Goal: Transaction & Acquisition: Purchase product/service

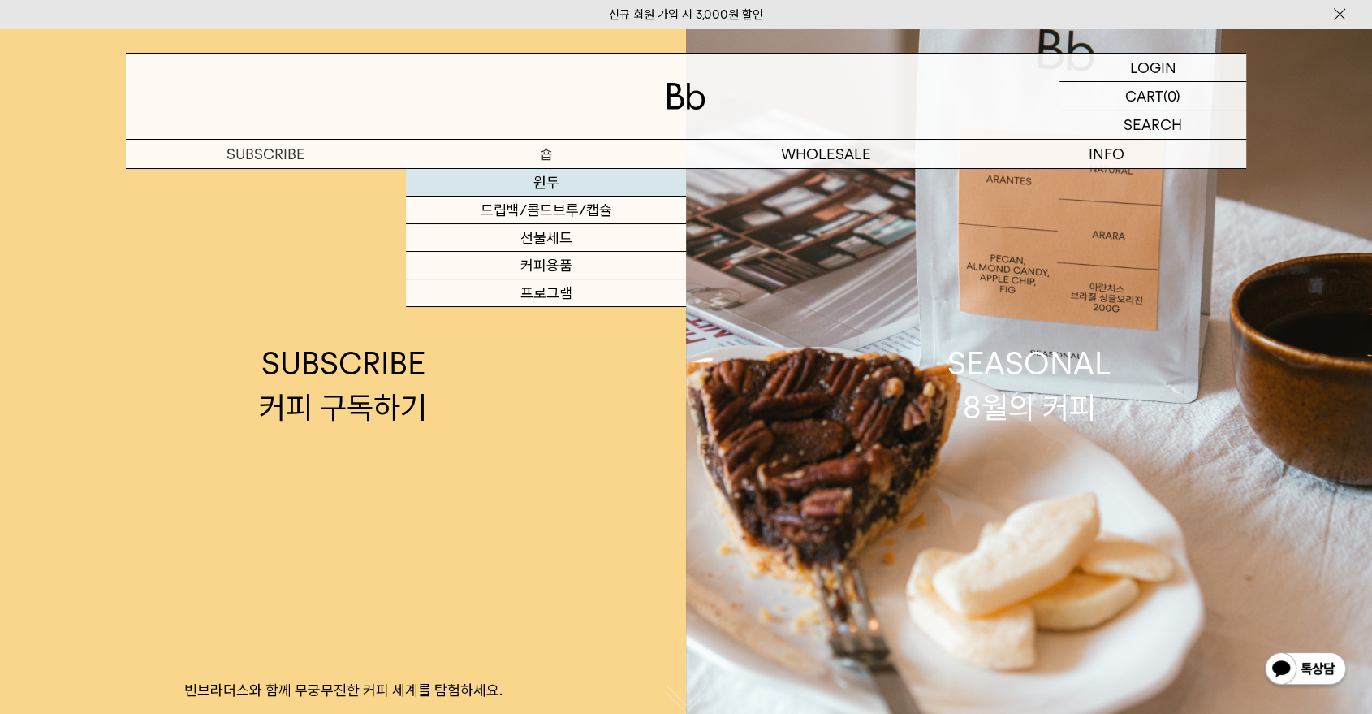
click at [551, 179] on link "원두" at bounding box center [546, 183] width 280 height 28
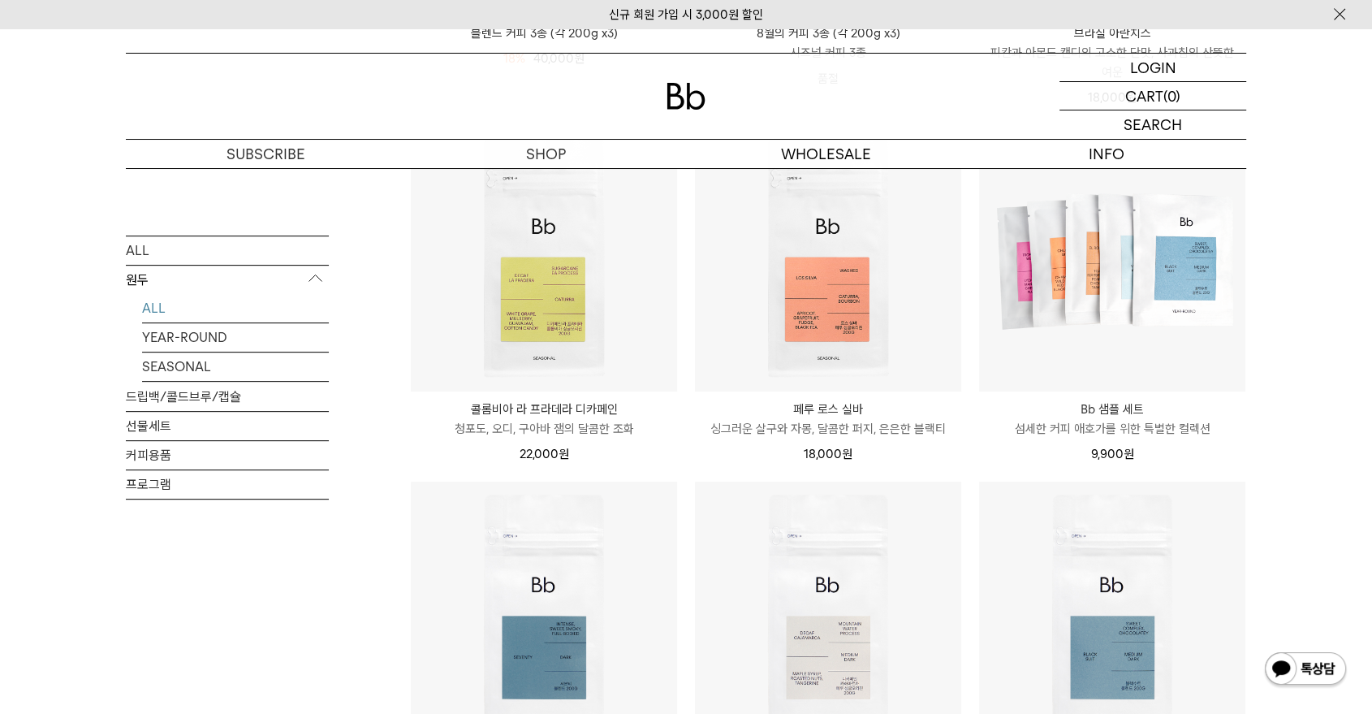
scroll to position [577, 0]
click at [1100, 411] on p "Bb 샘플 세트" at bounding box center [1112, 408] width 266 height 19
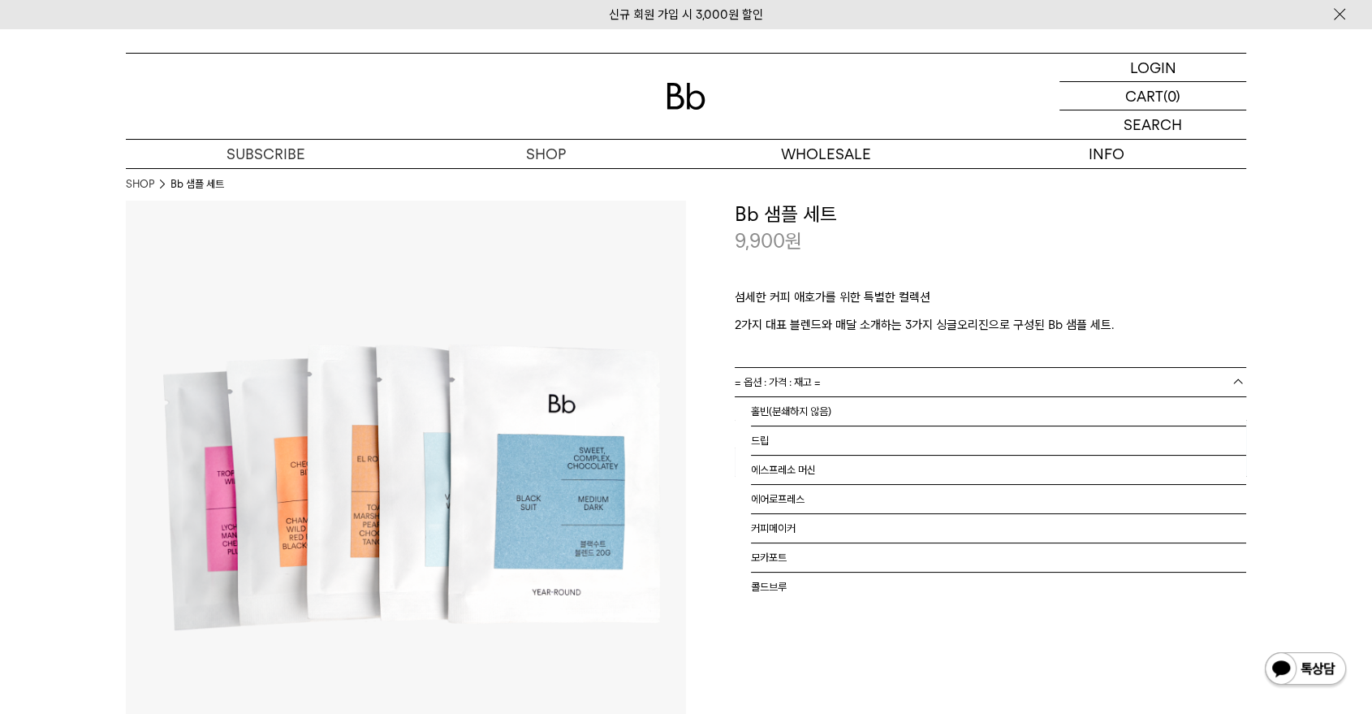
click at [905, 373] on link "= 옵션 : 가격 : 재고 =" at bounding box center [991, 382] width 512 height 28
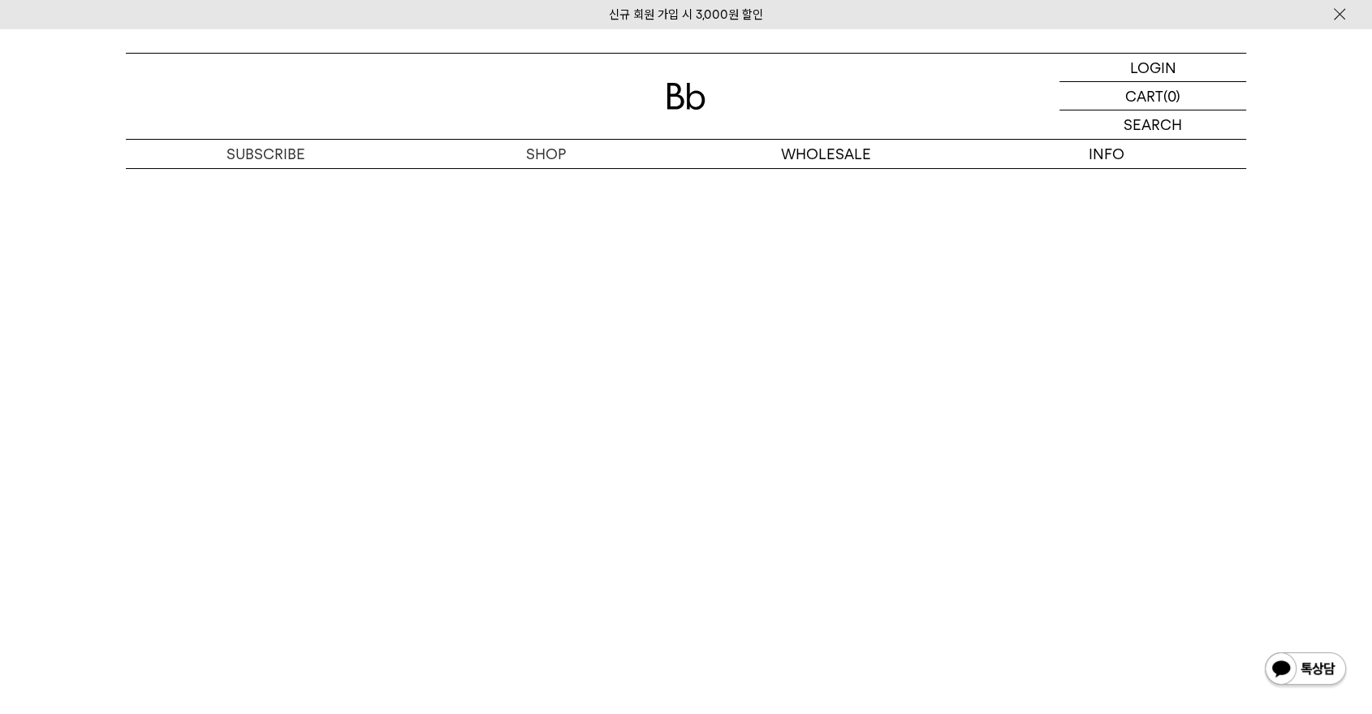
scroll to position [3078, 0]
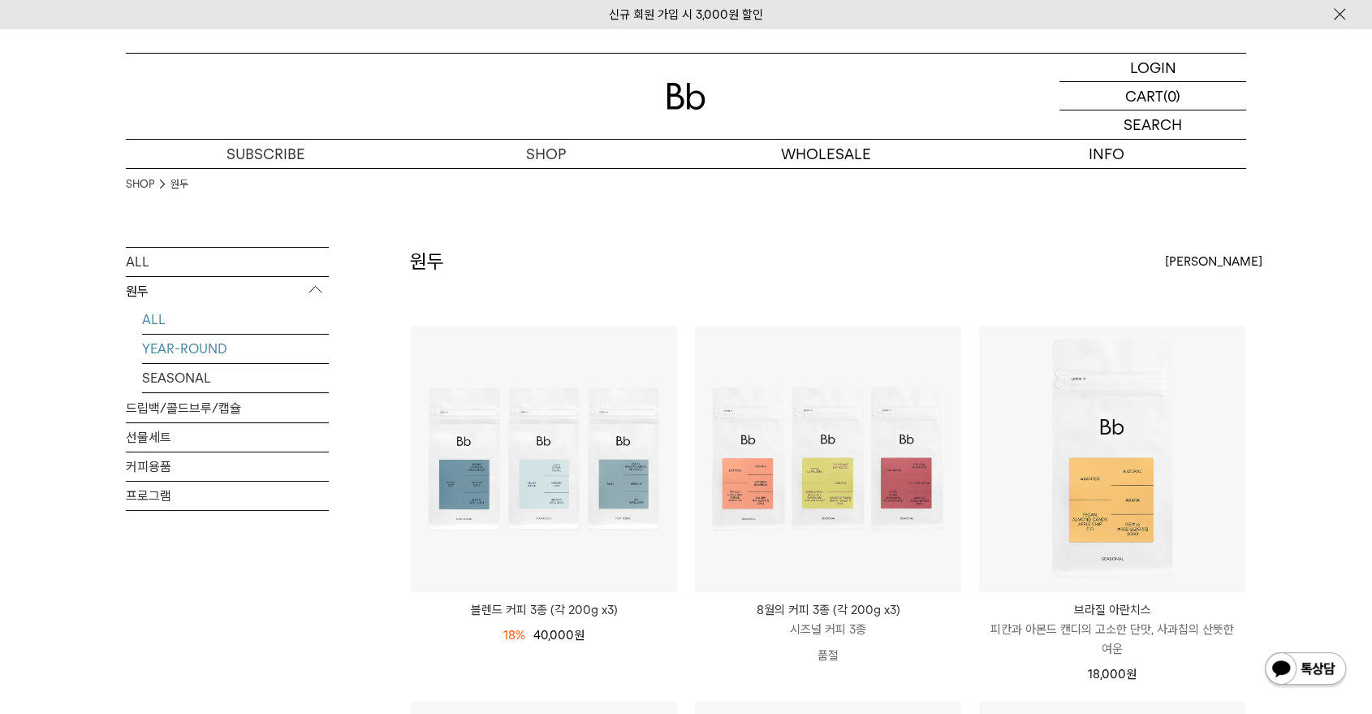
click at [188, 336] on link "YEAR-ROUND" at bounding box center [235, 349] width 187 height 28
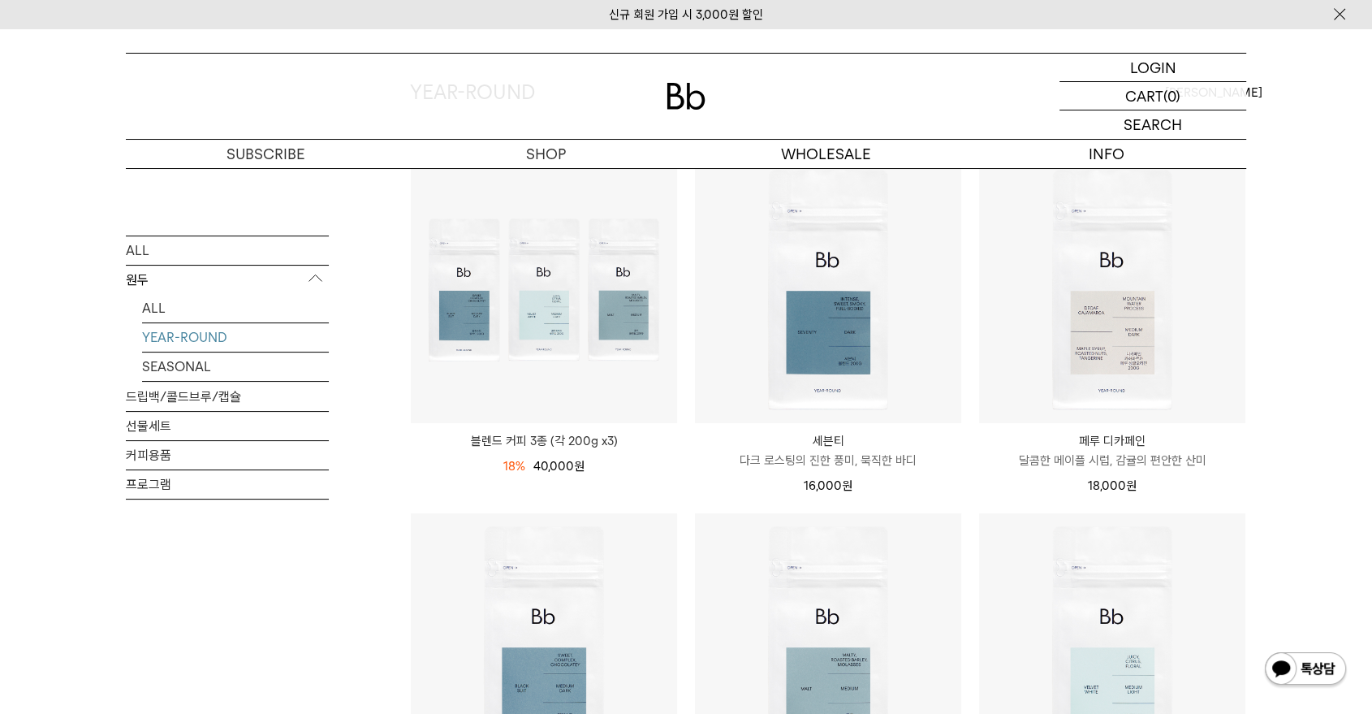
scroll to position [169, 0]
click at [189, 361] on link "SEASONAL" at bounding box center [235, 366] width 187 height 28
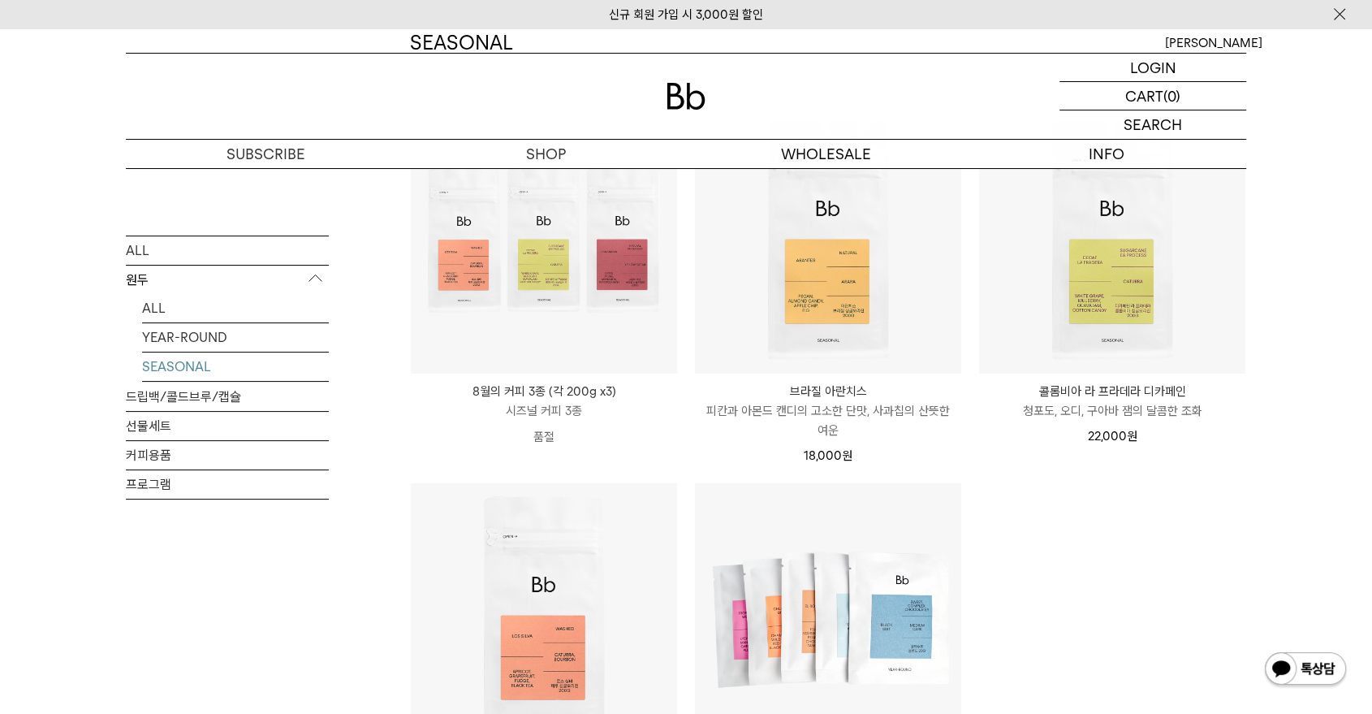
scroll to position [209, 0]
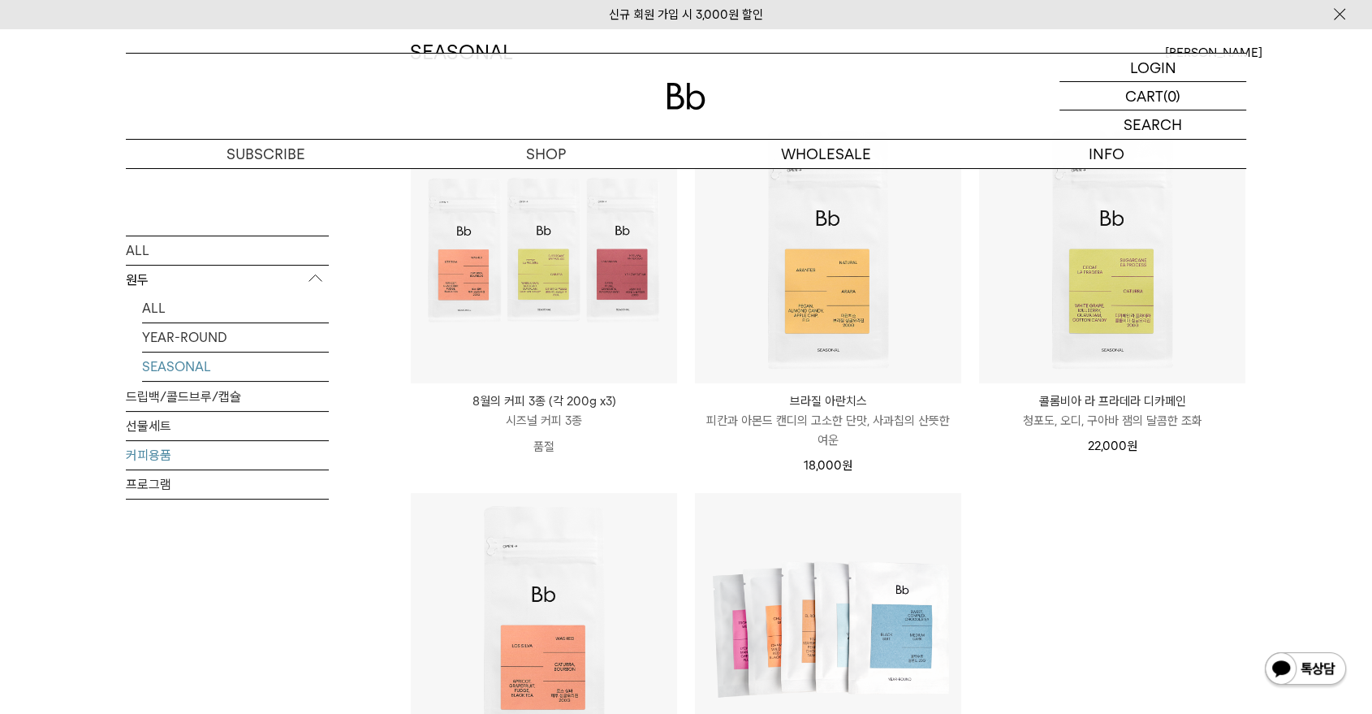
click at [149, 451] on link "커피용품" at bounding box center [227, 455] width 203 height 28
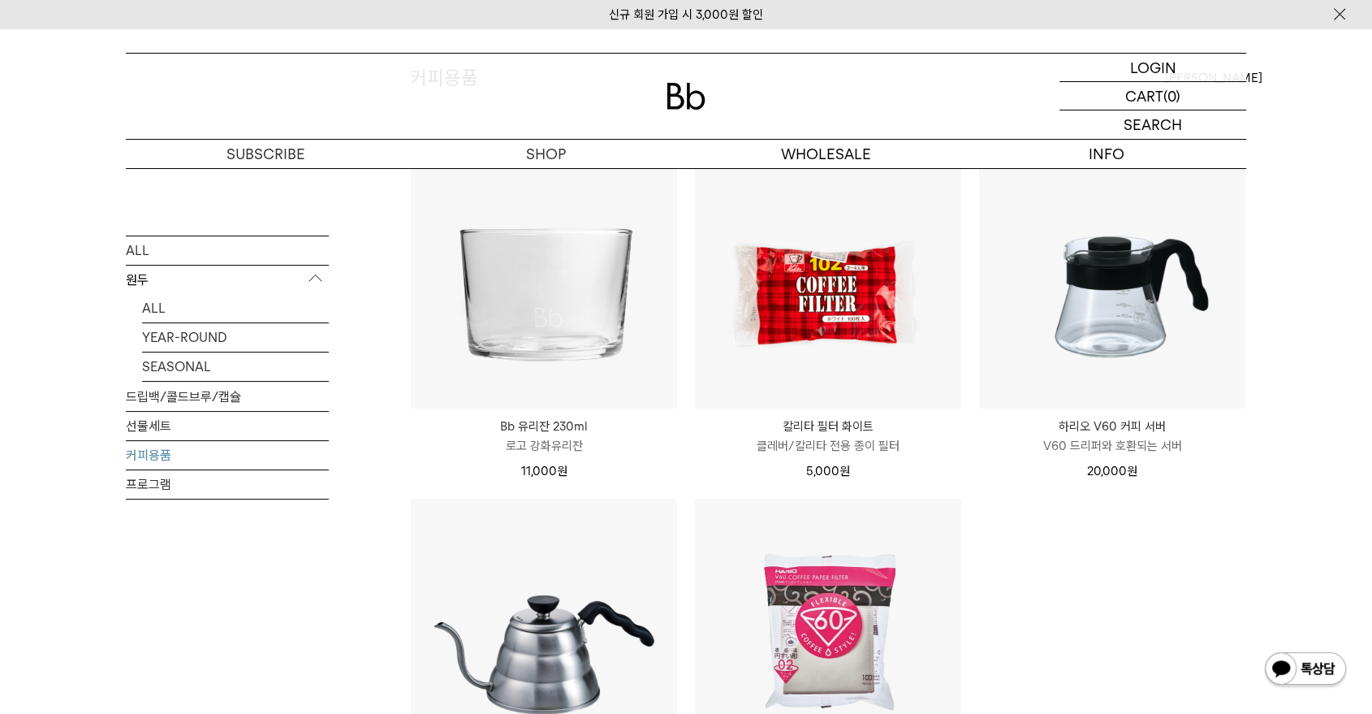
scroll to position [183, 0]
click at [143, 477] on link "프로그램" at bounding box center [227, 484] width 203 height 28
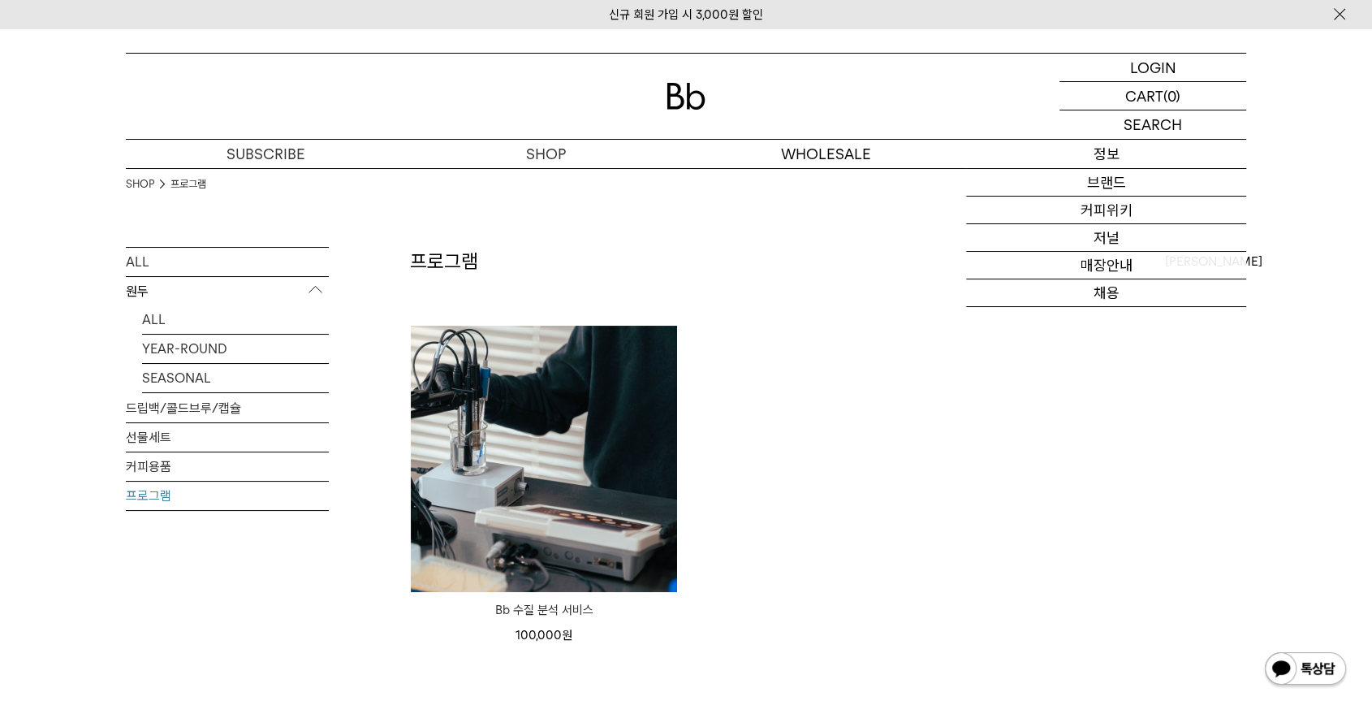
click at [1085, 149] on p "정보" at bounding box center [1106, 154] width 280 height 28
click at [1098, 184] on link "브랜드" at bounding box center [1106, 183] width 280 height 28
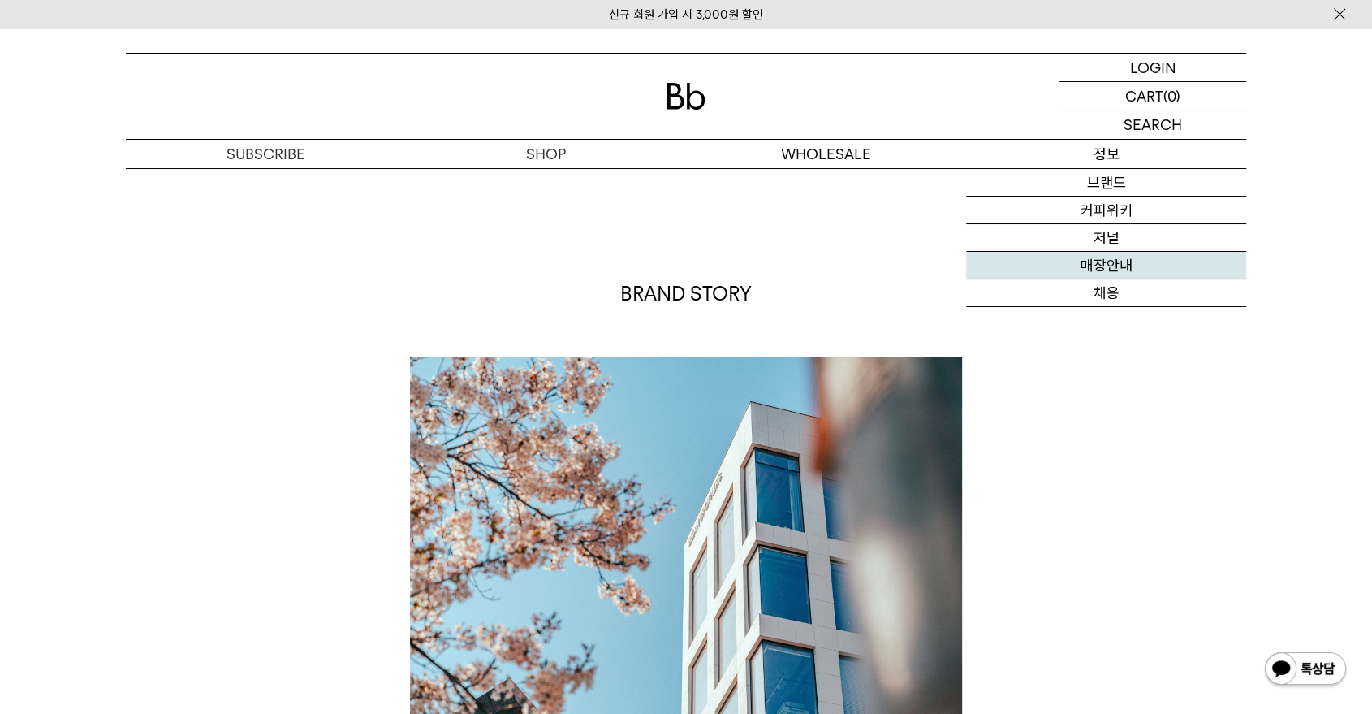
click at [1119, 268] on link "매장안내" at bounding box center [1106, 266] width 280 height 28
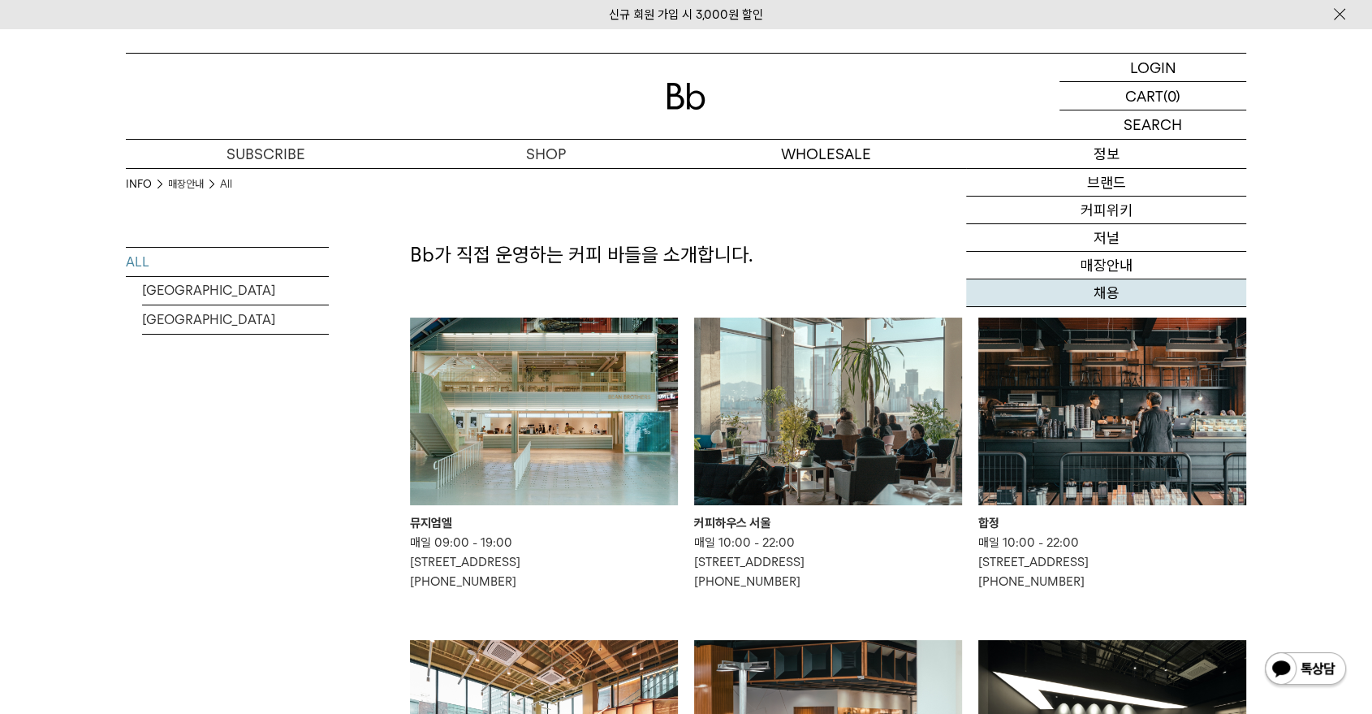
click at [1117, 287] on link "채용" at bounding box center [1106, 293] width 280 height 28
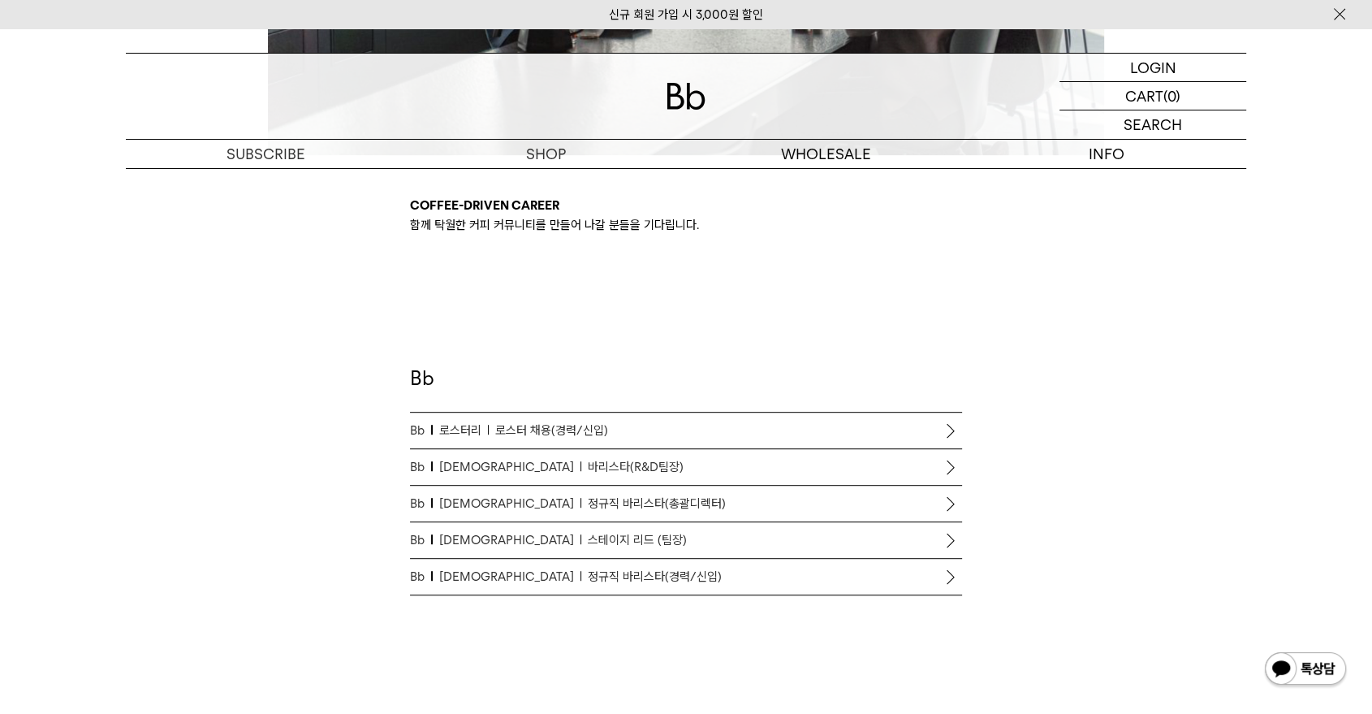
scroll to position [747, 0]
click at [539, 439] on link "Bb 로스터리 로스터 채용(경력/신입)" at bounding box center [686, 429] width 552 height 36
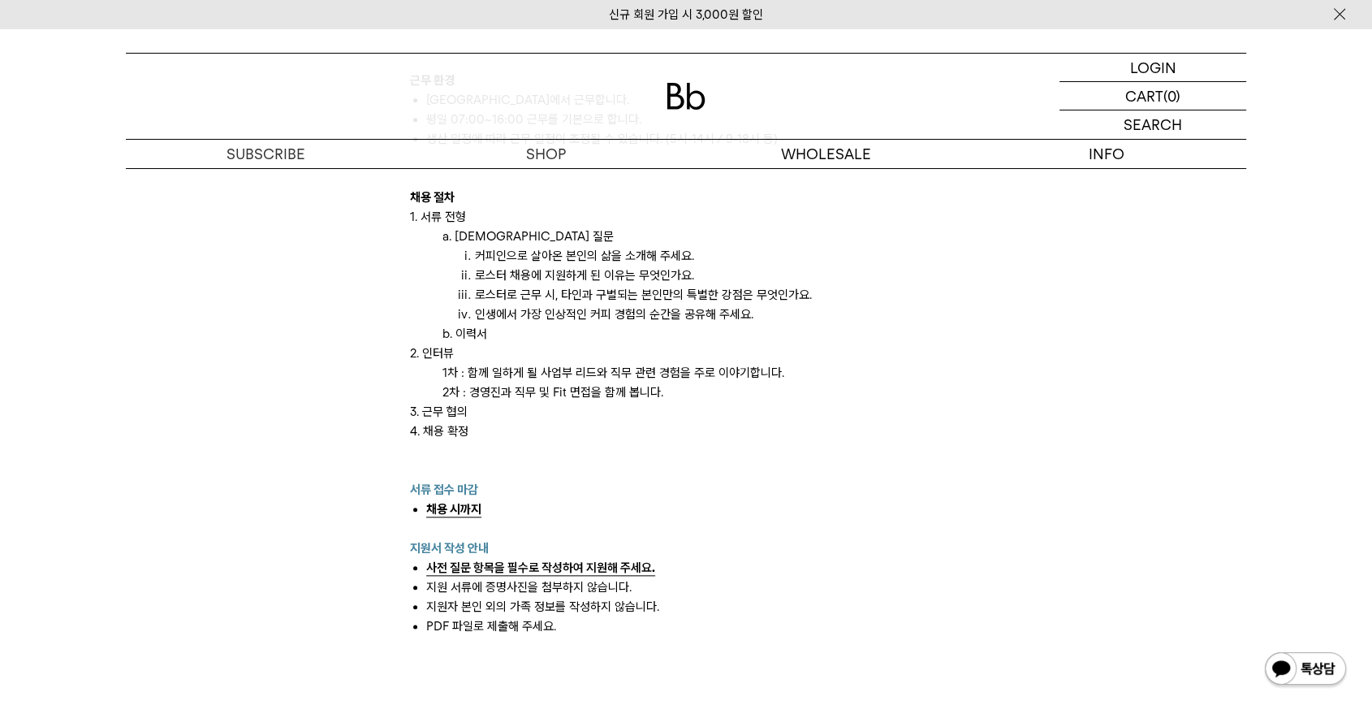
scroll to position [1695, 0]
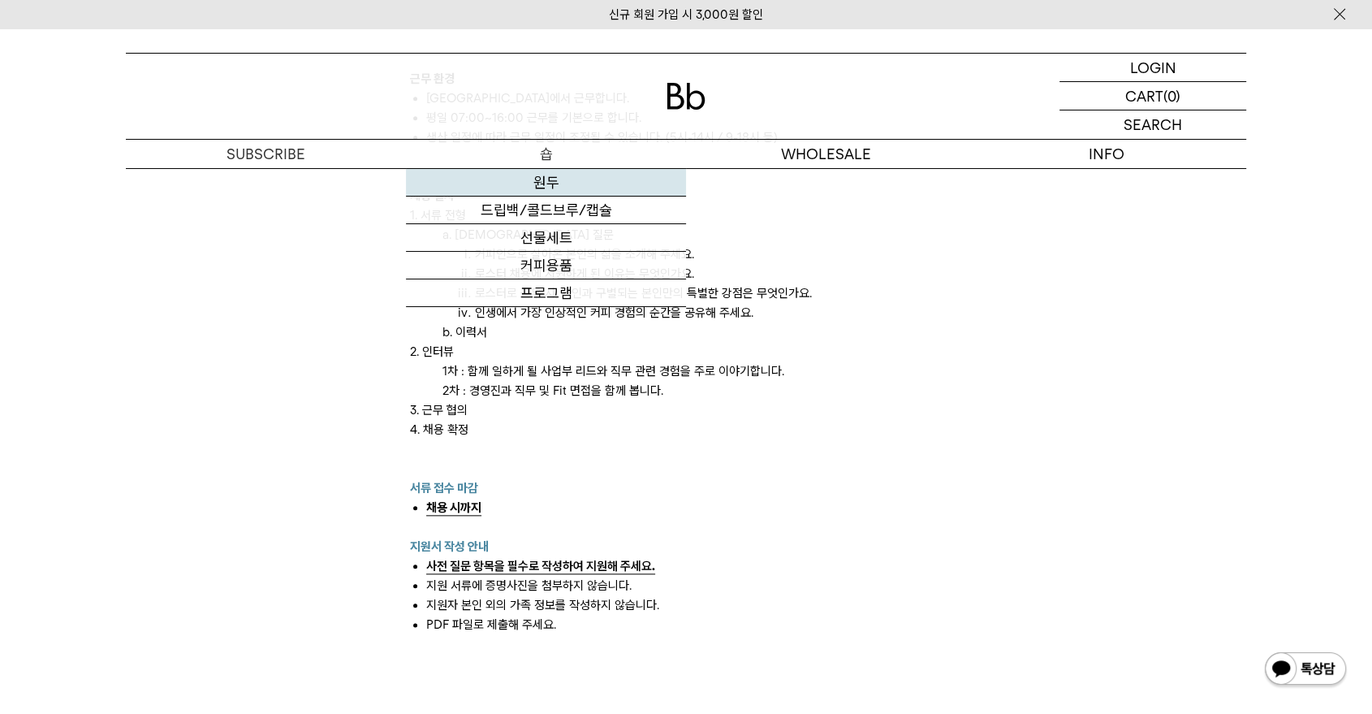
click at [561, 174] on link "원두" at bounding box center [546, 183] width 280 height 28
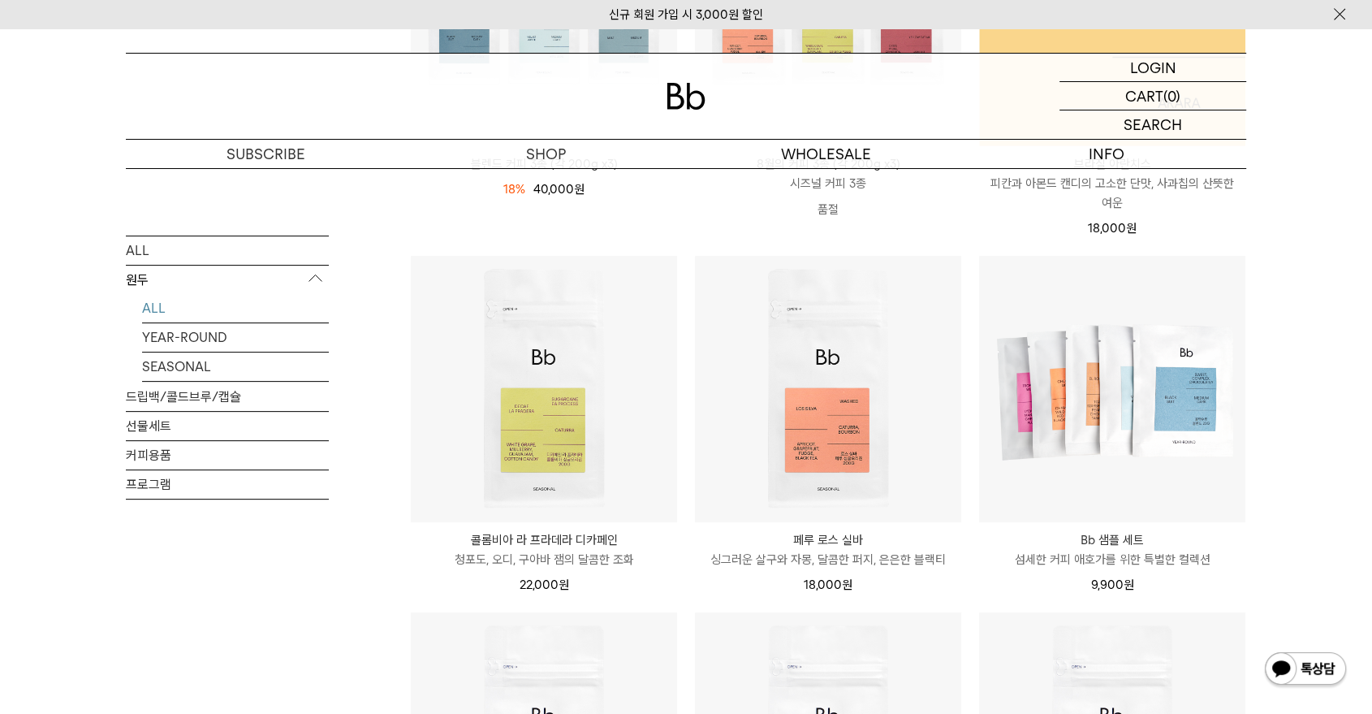
scroll to position [455, 0]
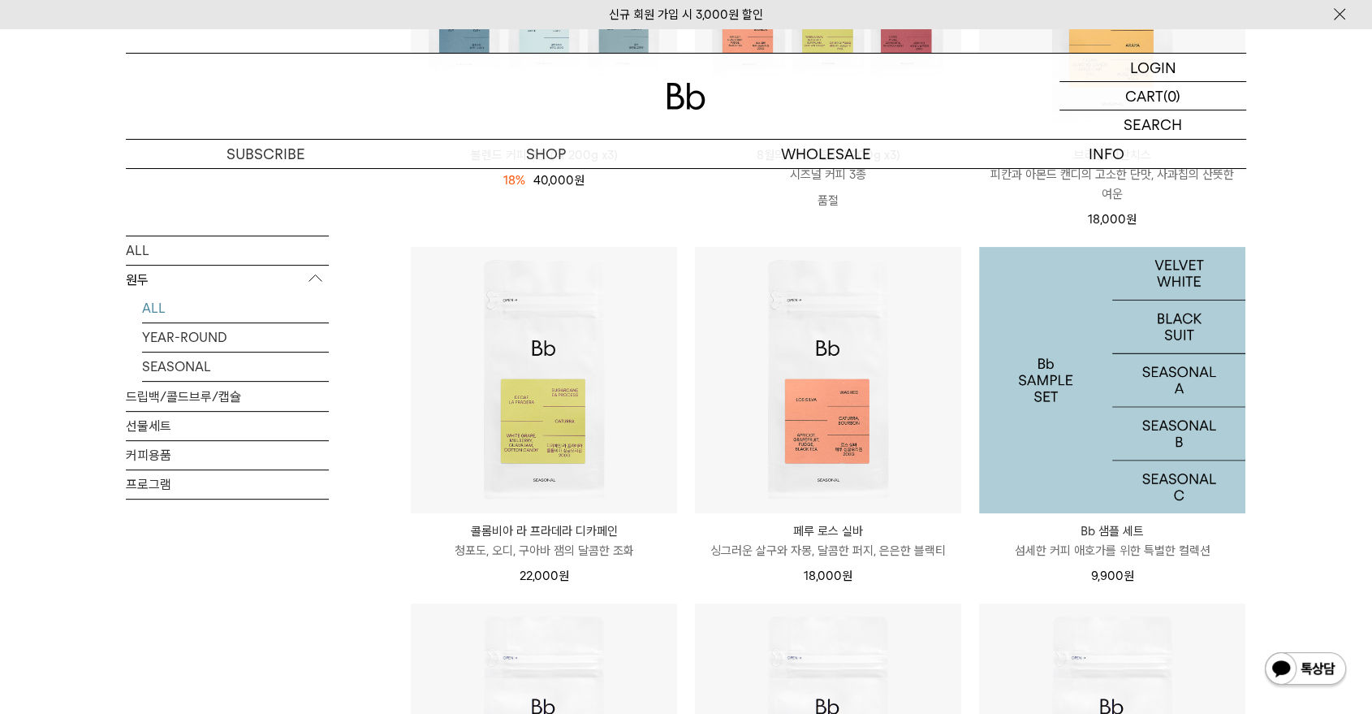
click at [1121, 353] on img at bounding box center [1112, 380] width 266 height 266
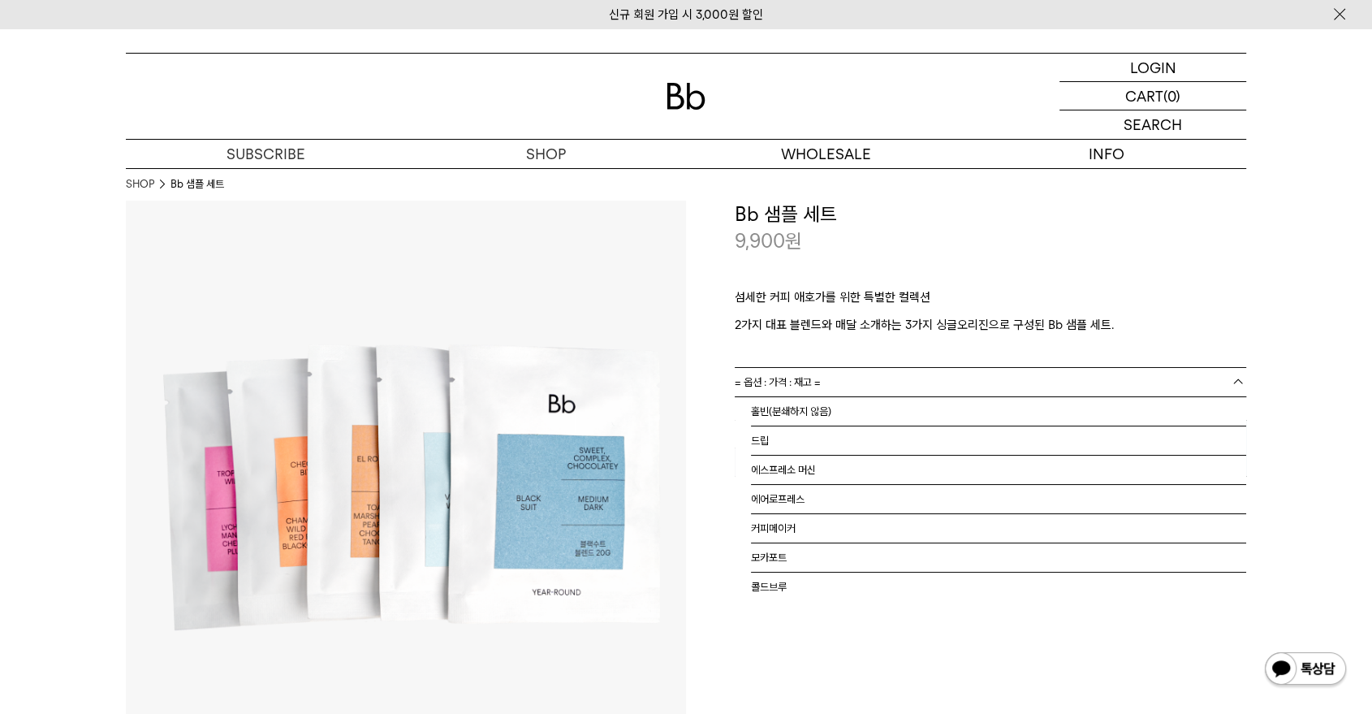
click at [841, 382] on link "= 옵션 : 가격 : 재고 =" at bounding box center [991, 382] width 512 height 28
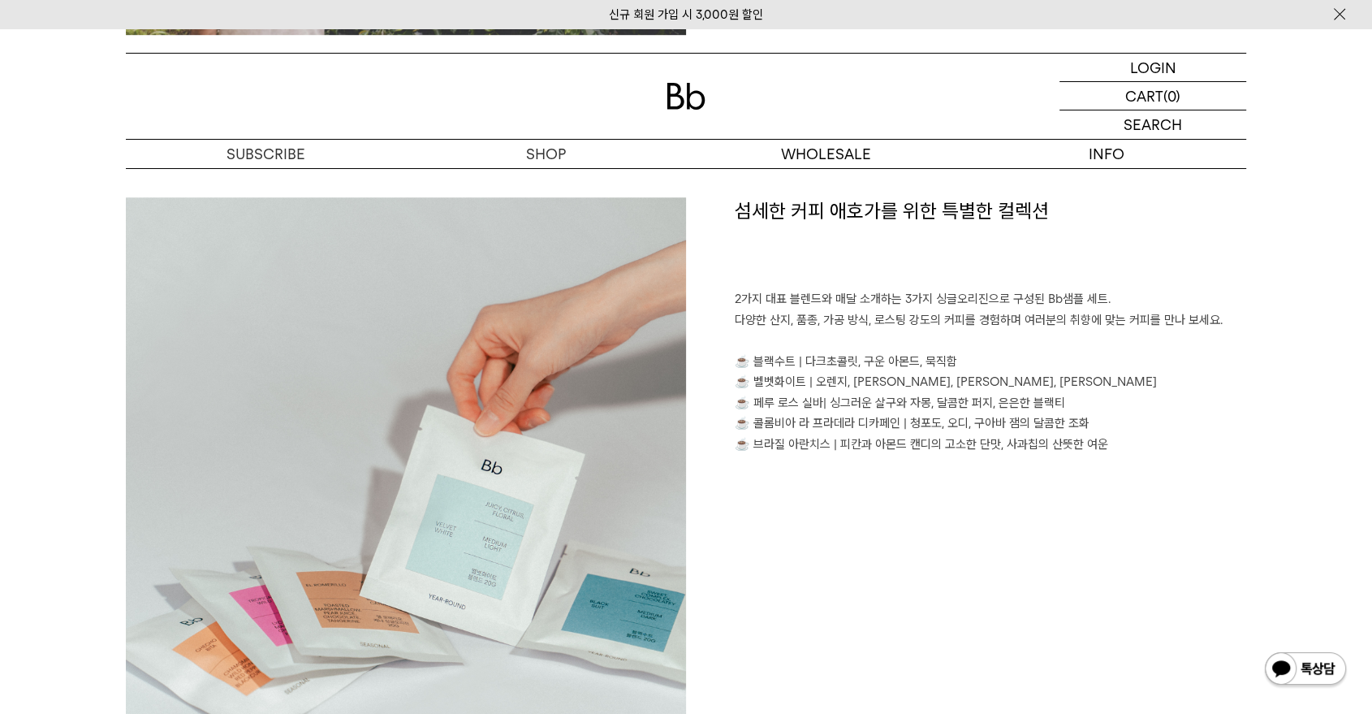
scroll to position [10, 0]
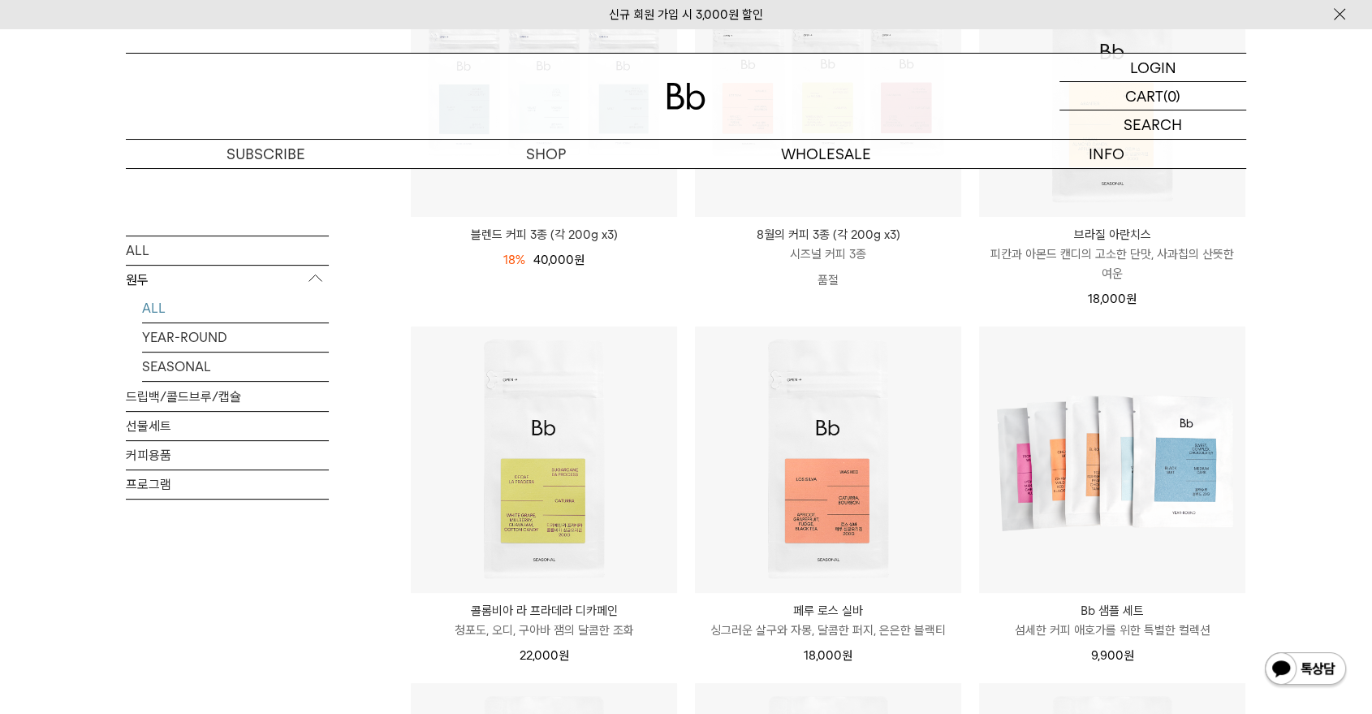
scroll to position [372, 0]
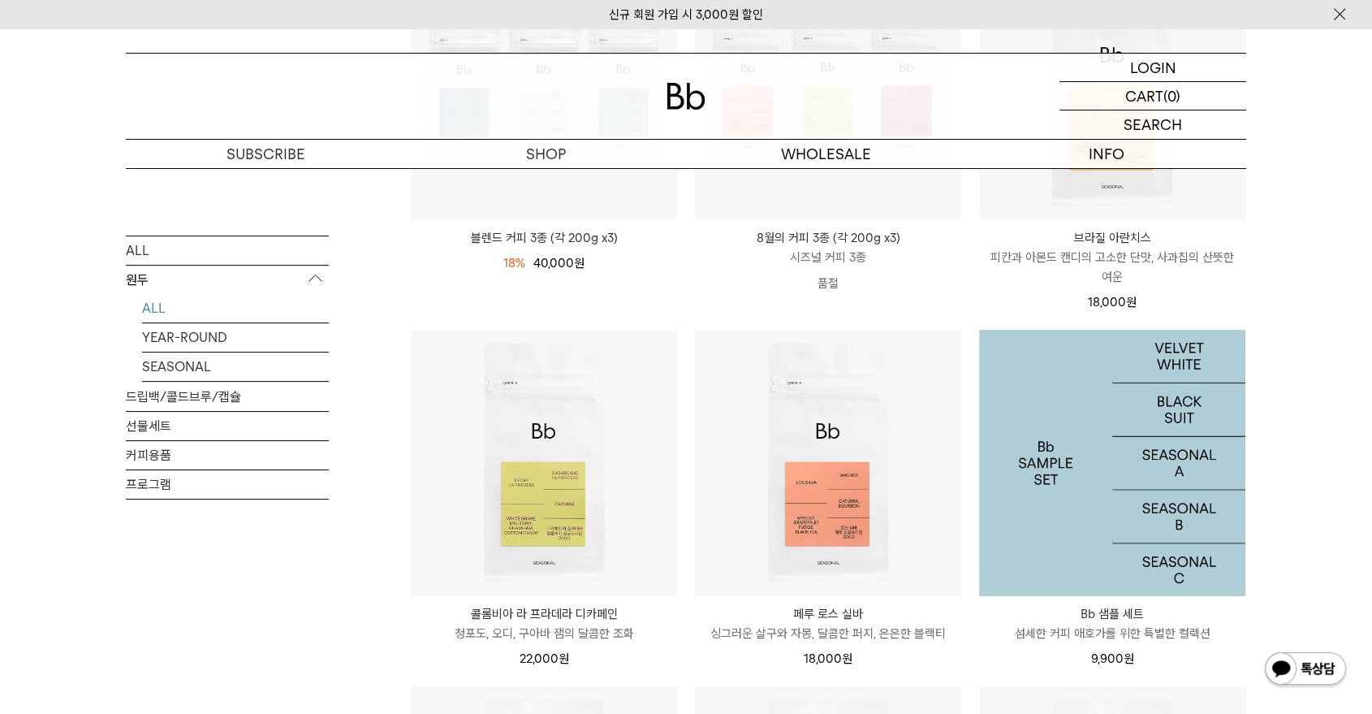
click at [1085, 506] on img at bounding box center [1112, 463] width 266 height 266
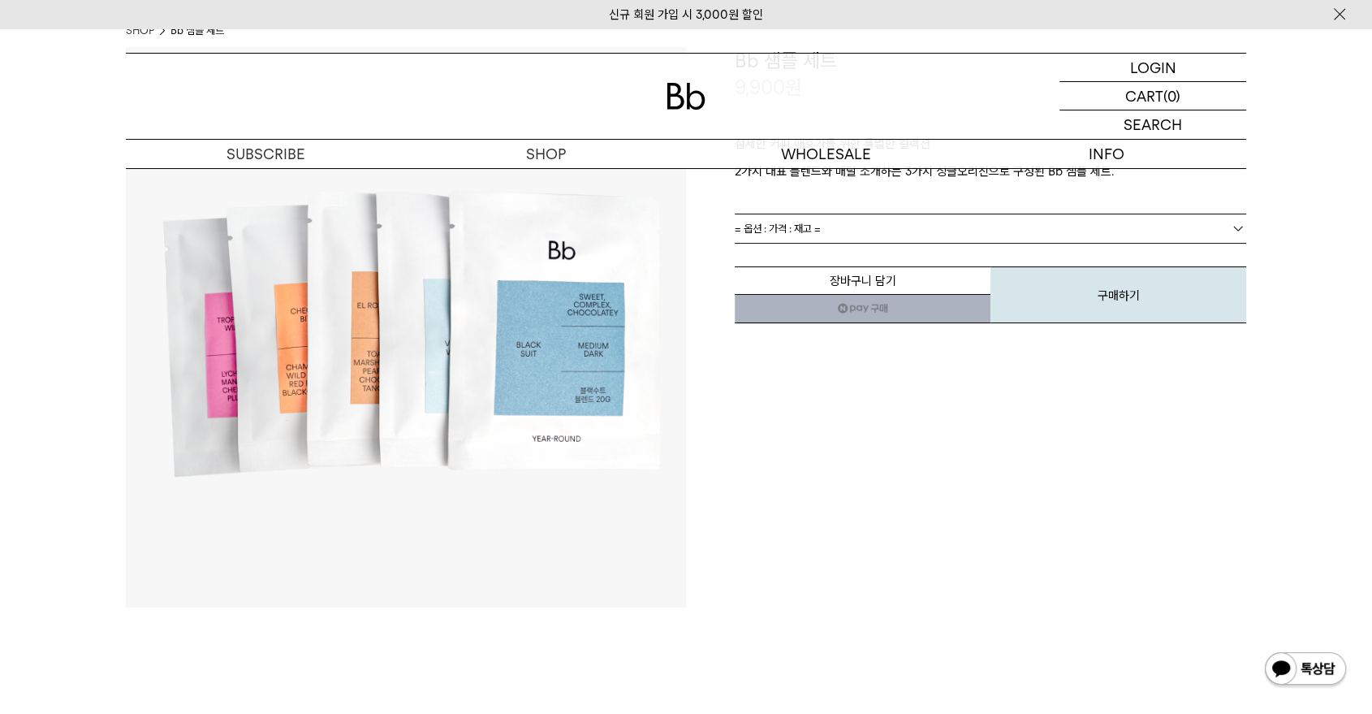
scroll to position [155, 0]
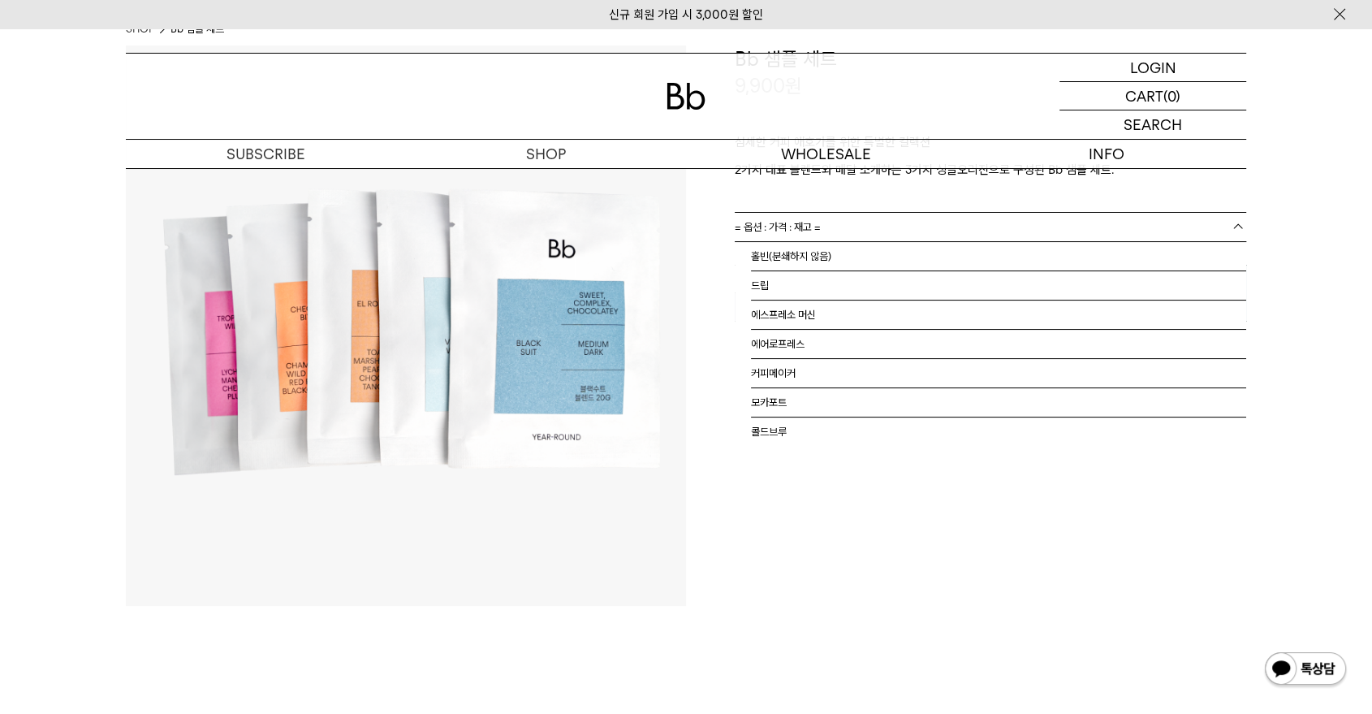
click at [922, 229] on link "= 옵션 : 가격 : 재고 =" at bounding box center [991, 227] width 512 height 28
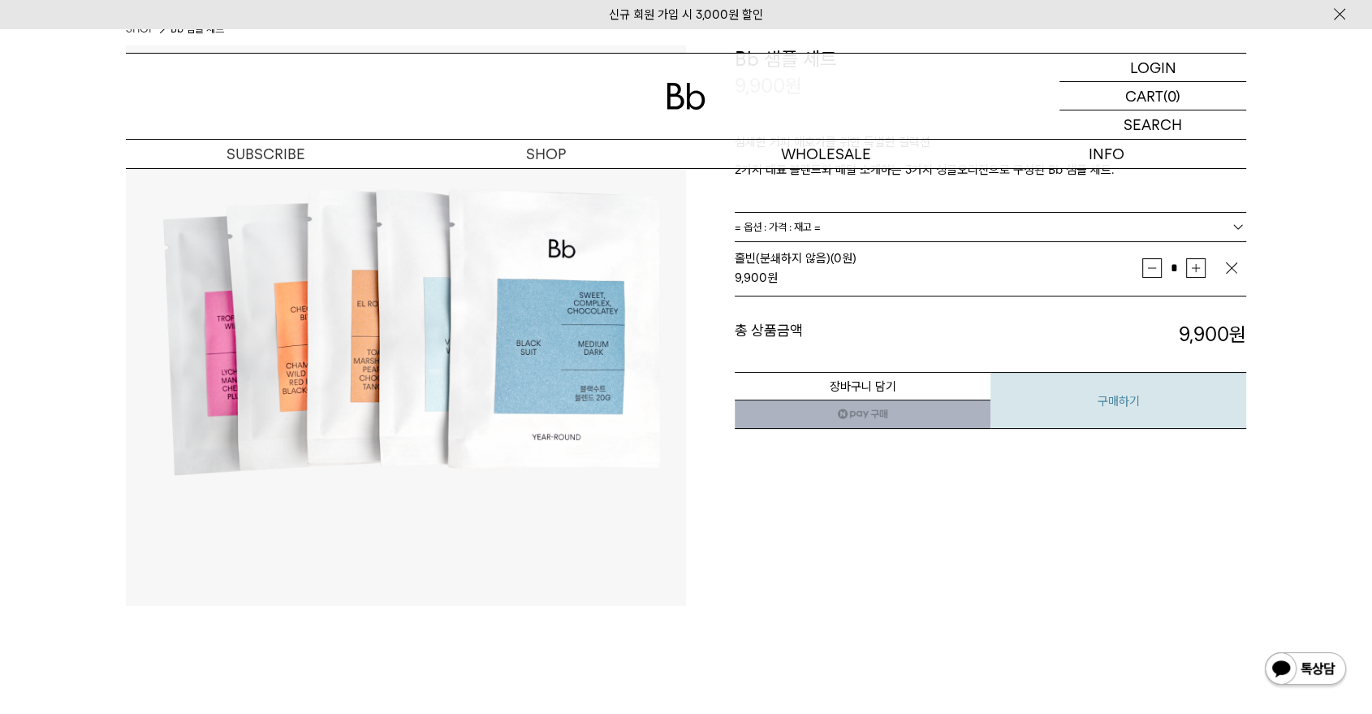
click at [1093, 395] on button "구매하기" at bounding box center [1119, 400] width 256 height 57
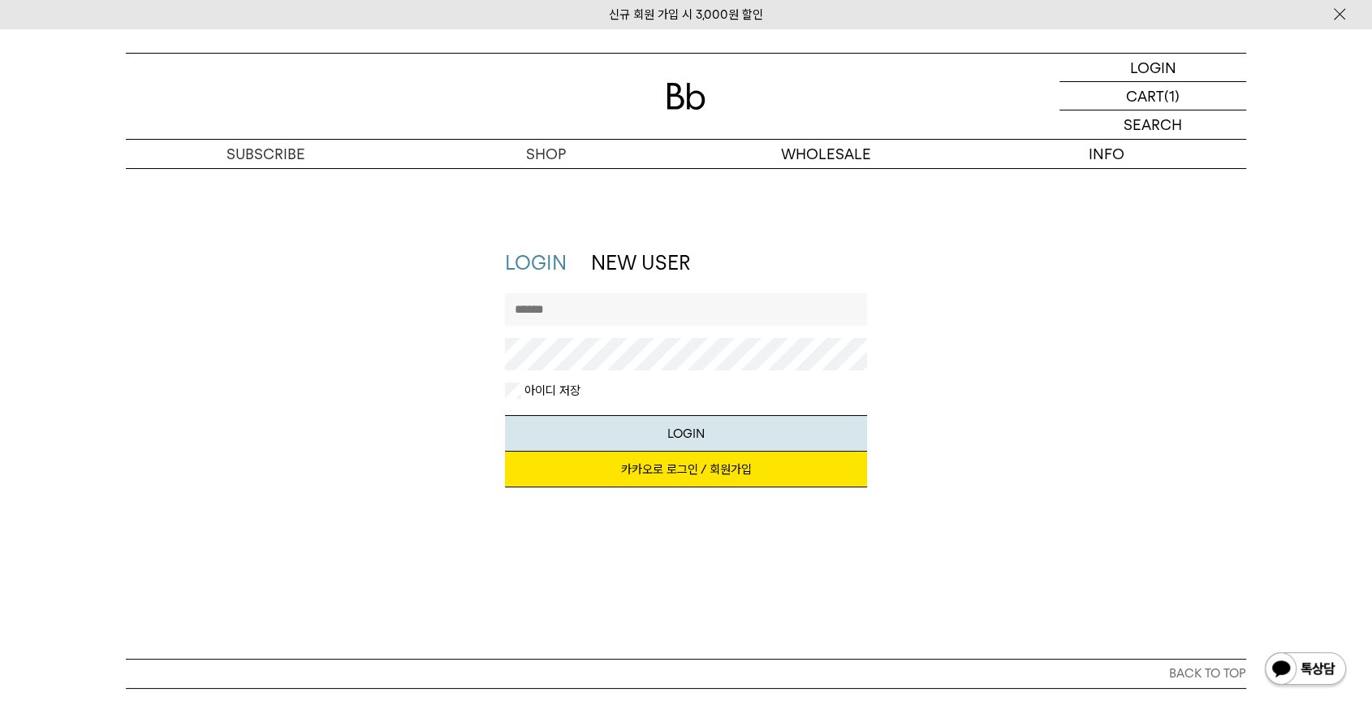
click at [668, 476] on link "카카오로 로그인 / 회원가입" at bounding box center [686, 469] width 363 height 36
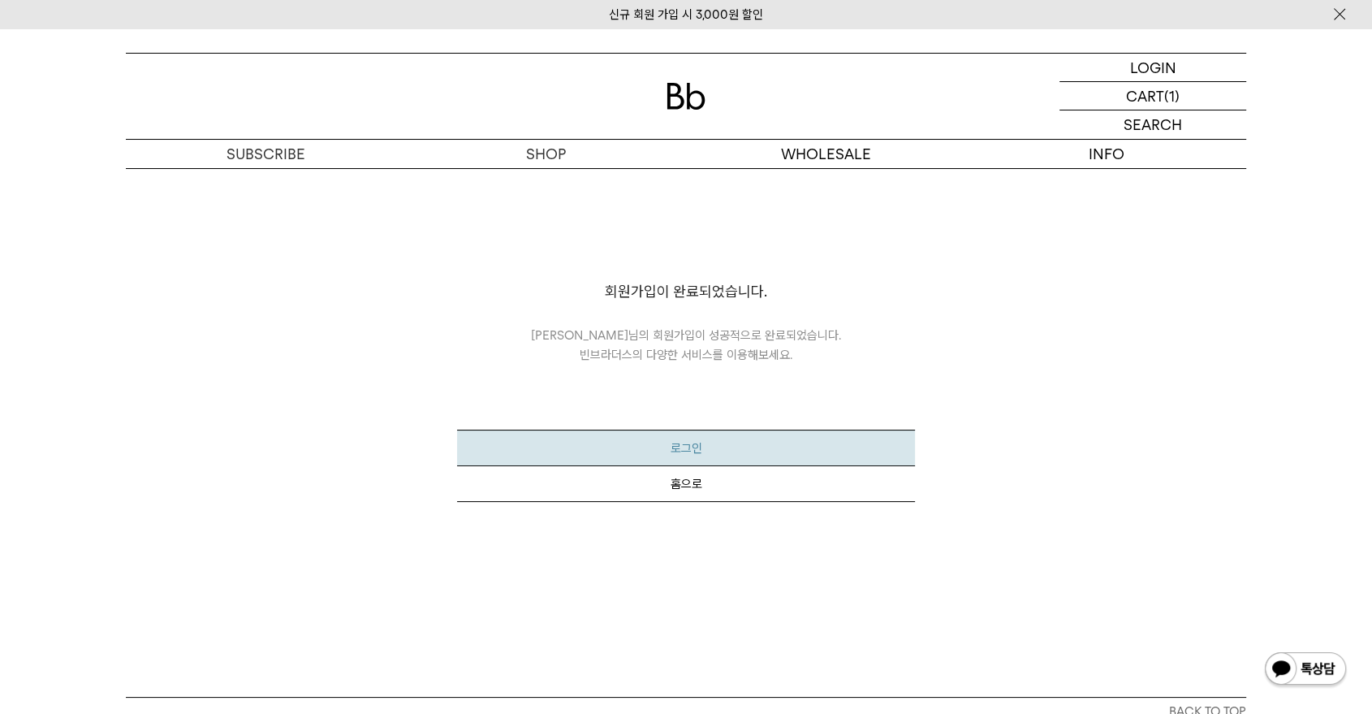
click at [680, 447] on button "로그인" at bounding box center [685, 448] width 457 height 37
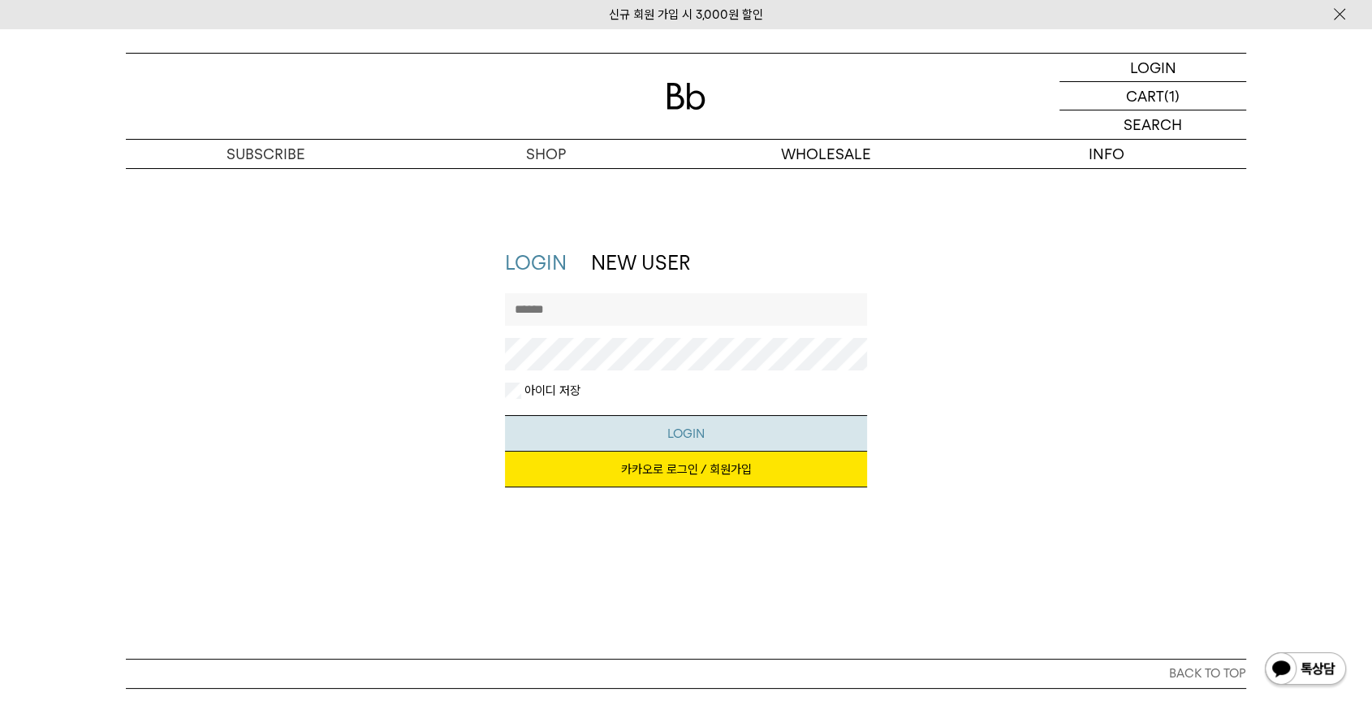
click at [604, 423] on button "LOGIN" at bounding box center [686, 433] width 363 height 37
click at [706, 477] on link "카카오로 로그인 / 회원가입" at bounding box center [686, 469] width 363 height 36
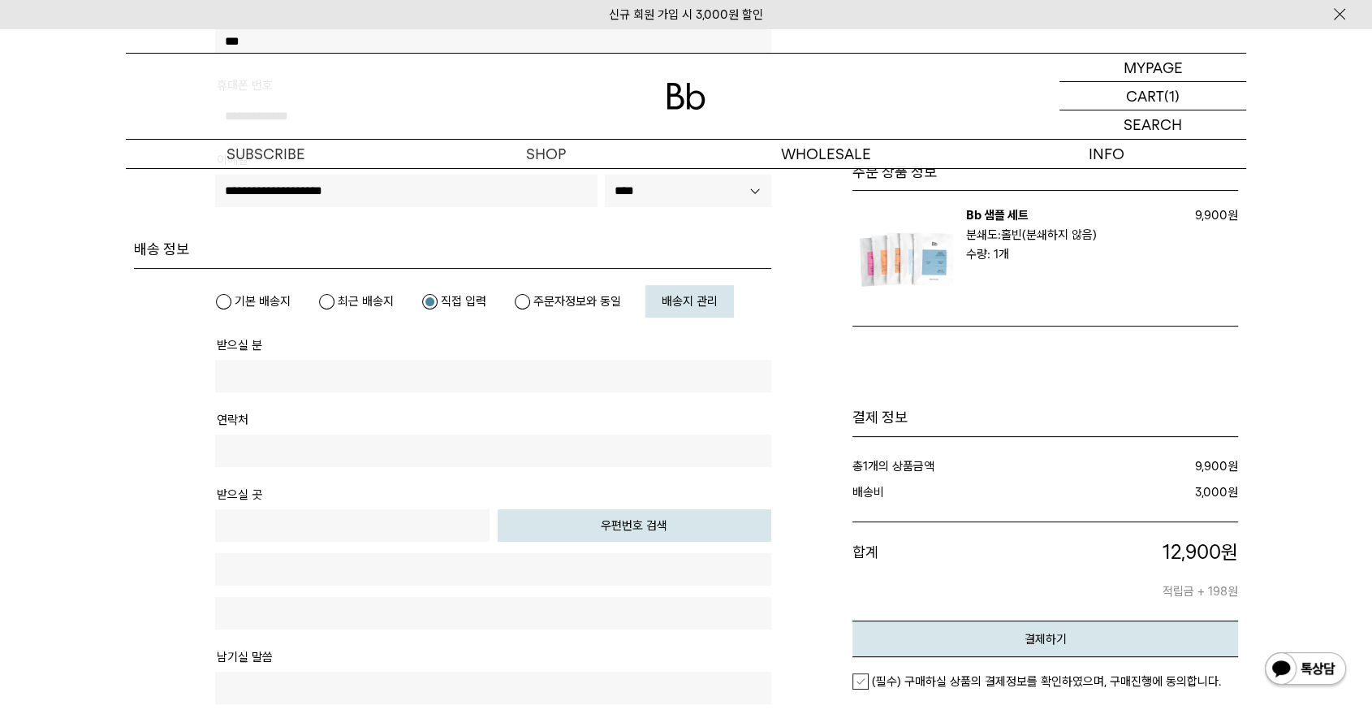
scroll to position [339, 0]
click at [521, 293] on label "주문자정보와 동일" at bounding box center [567, 300] width 107 height 16
type input "***"
type input "**********"
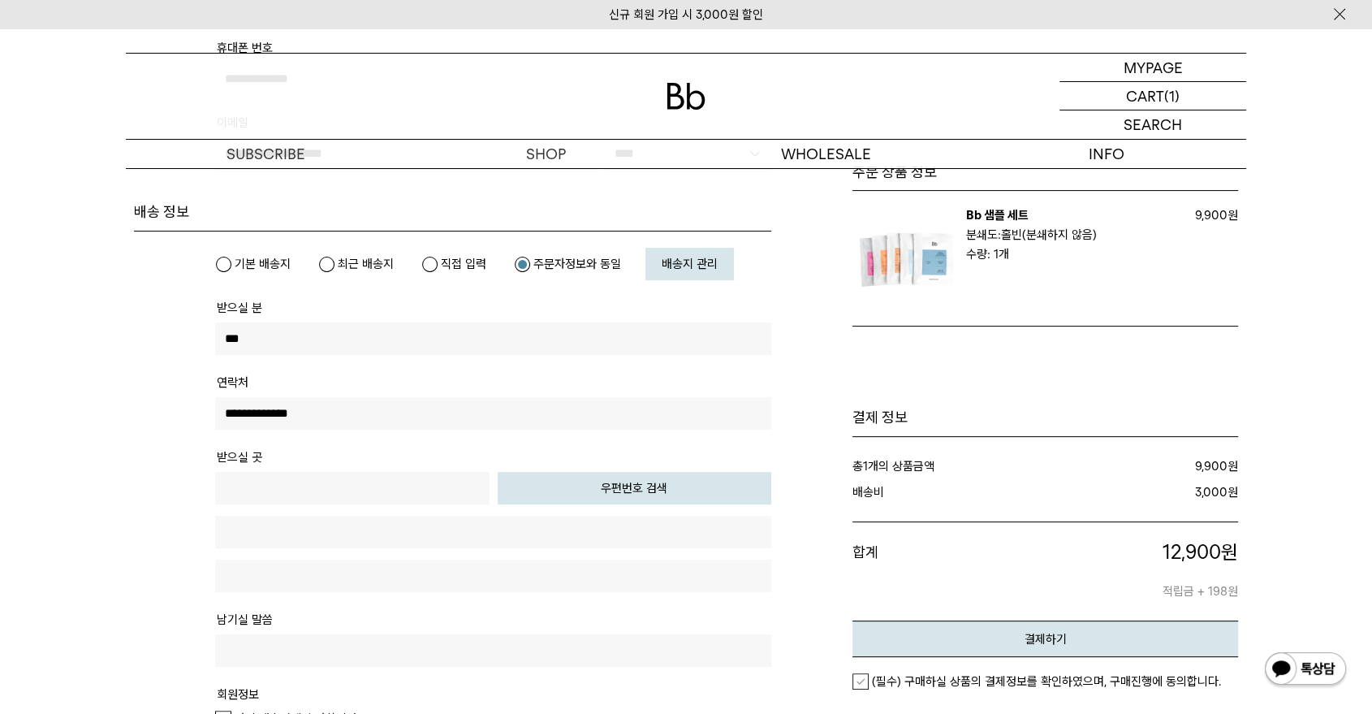
scroll to position [376, 0]
click at [522, 486] on button "우편번호 검색" at bounding box center [635, 487] width 274 height 32
type input "*****"
type input "**********"
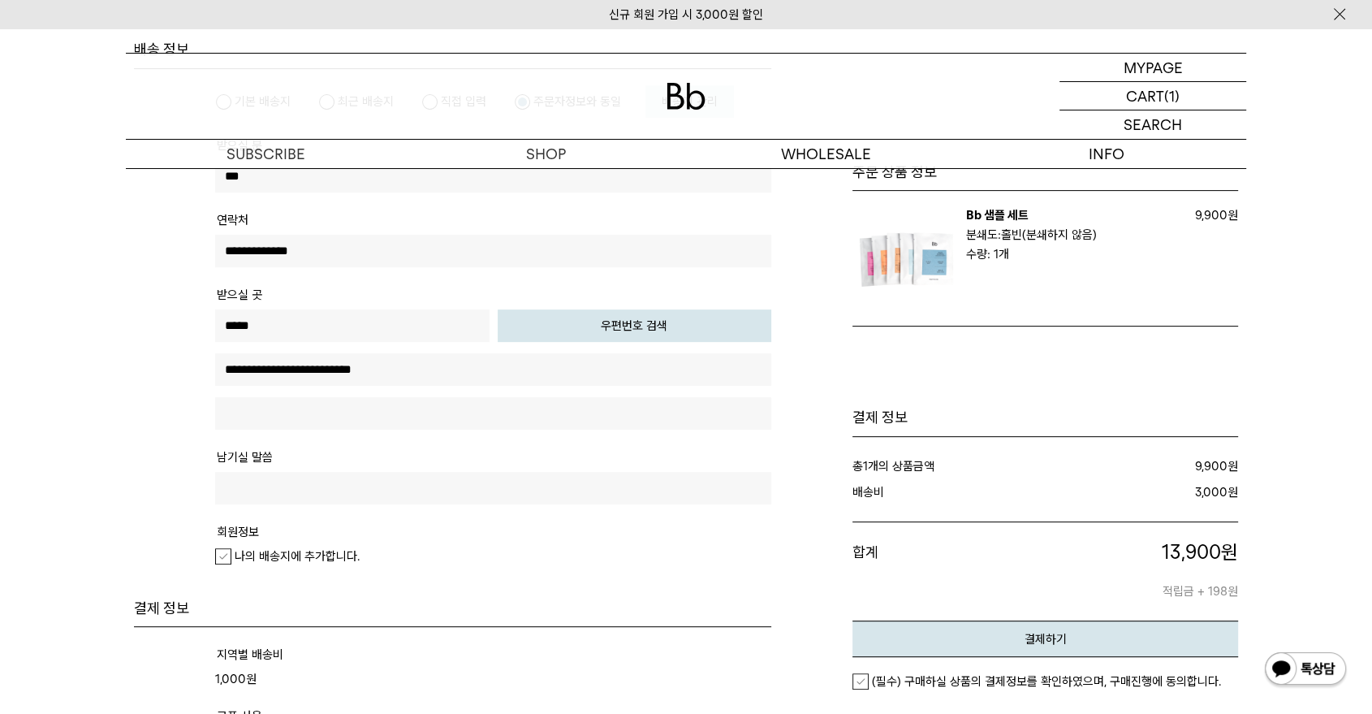
scroll to position [541, 0]
click at [378, 408] on input "text" at bounding box center [493, 410] width 556 height 32
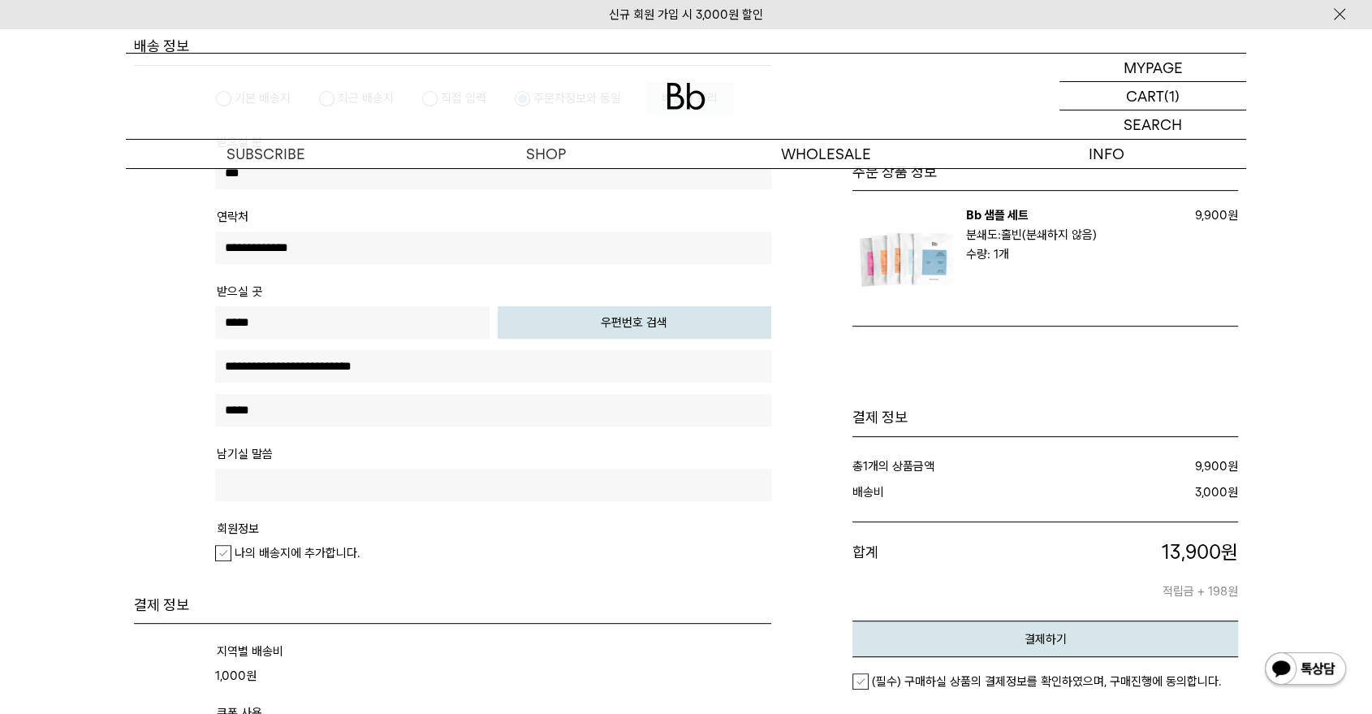
type input "*****"
click at [468, 572] on tr "회원정보 나의 배송지에 추가합니다." at bounding box center [493, 548] width 556 height 62
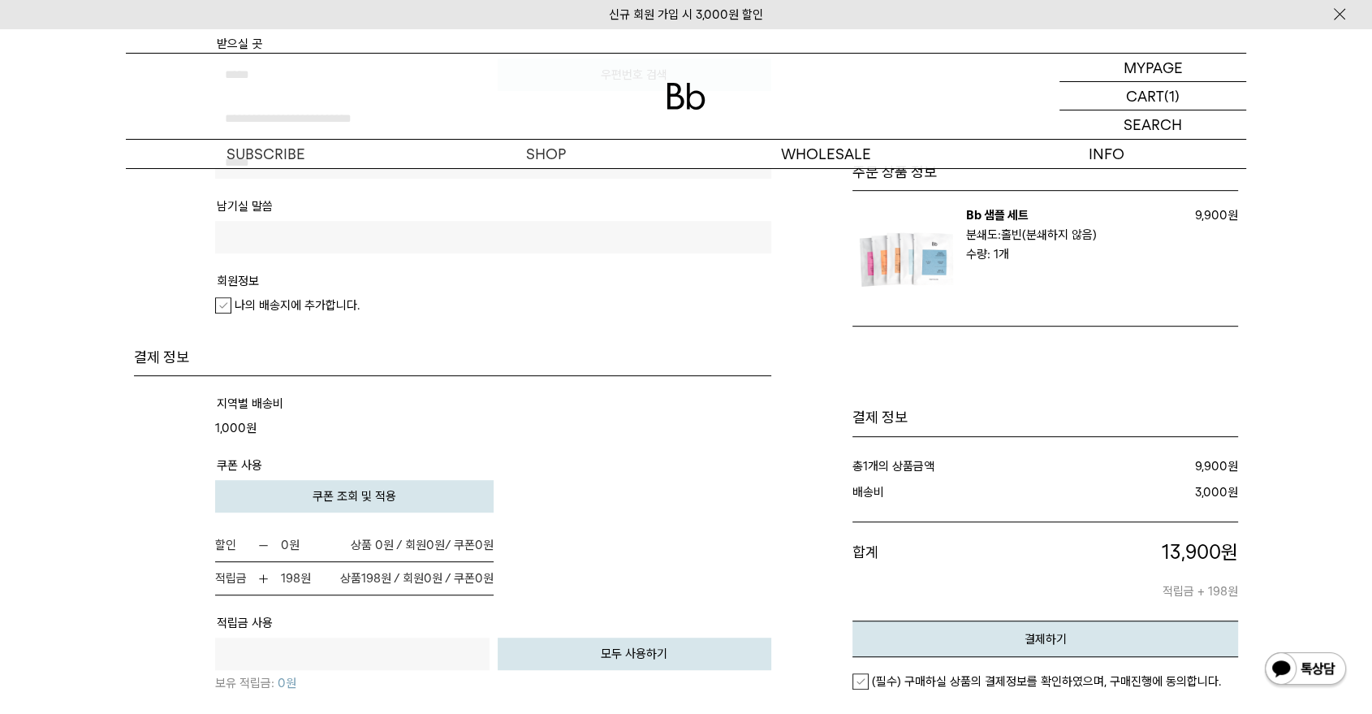
scroll to position [1115, 0]
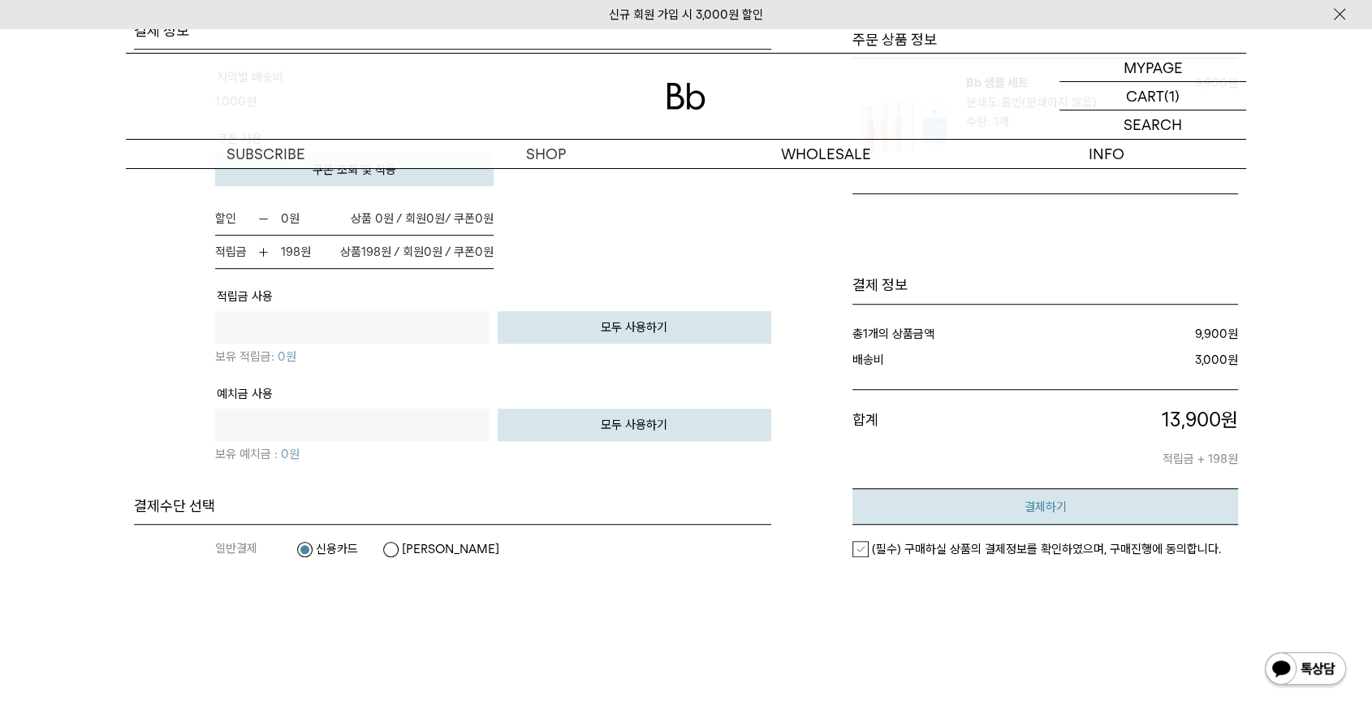
click at [1055, 499] on em "결제하기" at bounding box center [1046, 506] width 42 height 15
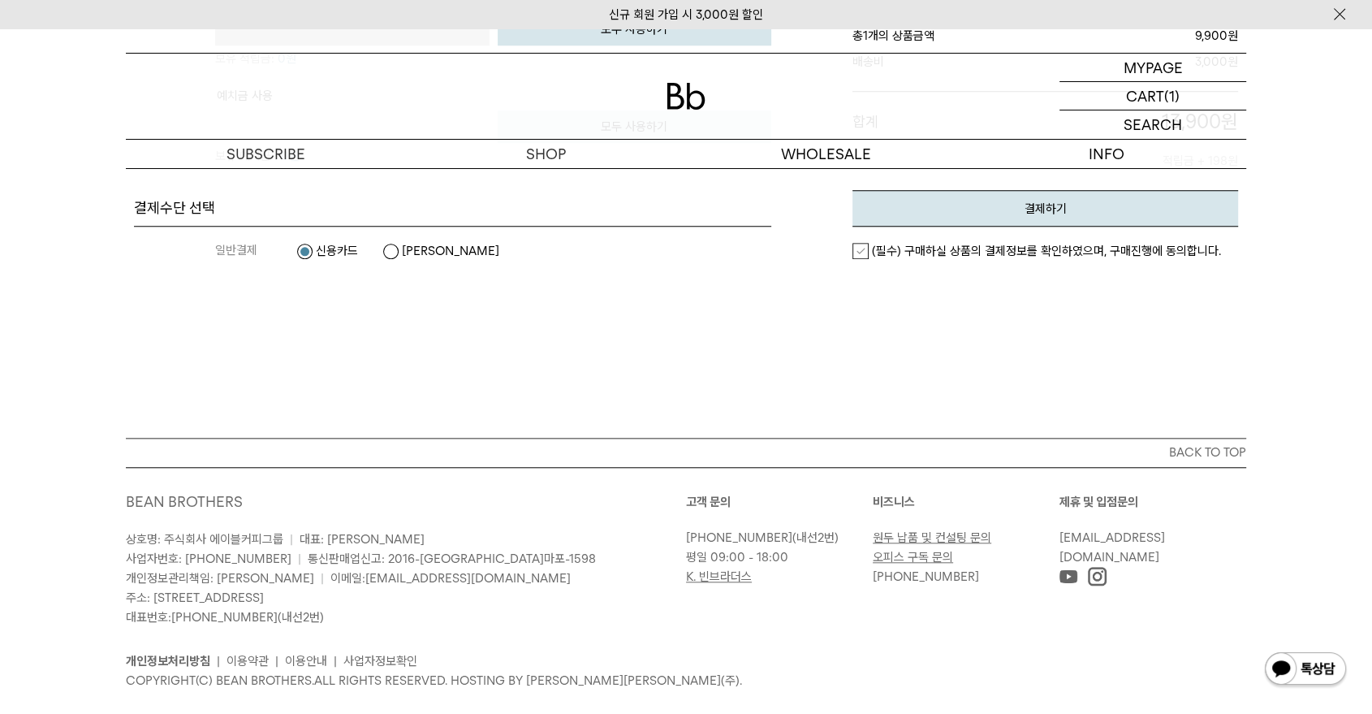
scroll to position [1415, 0]
click at [856, 241] on label "(필수) 구매하실 상품의 결제정보를 확인하였으며, 구매진행에 동의합니다." at bounding box center [1037, 249] width 369 height 16
click at [934, 196] on button "결제하기" at bounding box center [1046, 206] width 386 height 37
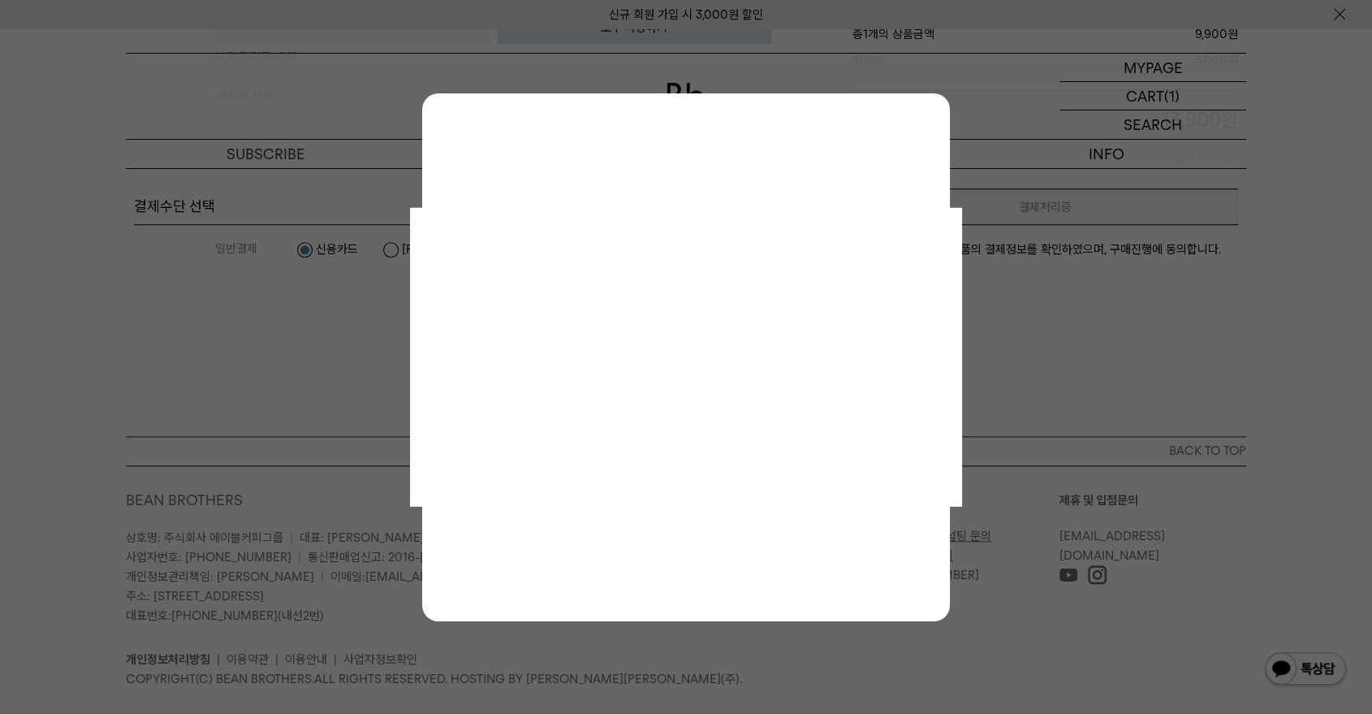
scroll to position [0, 0]
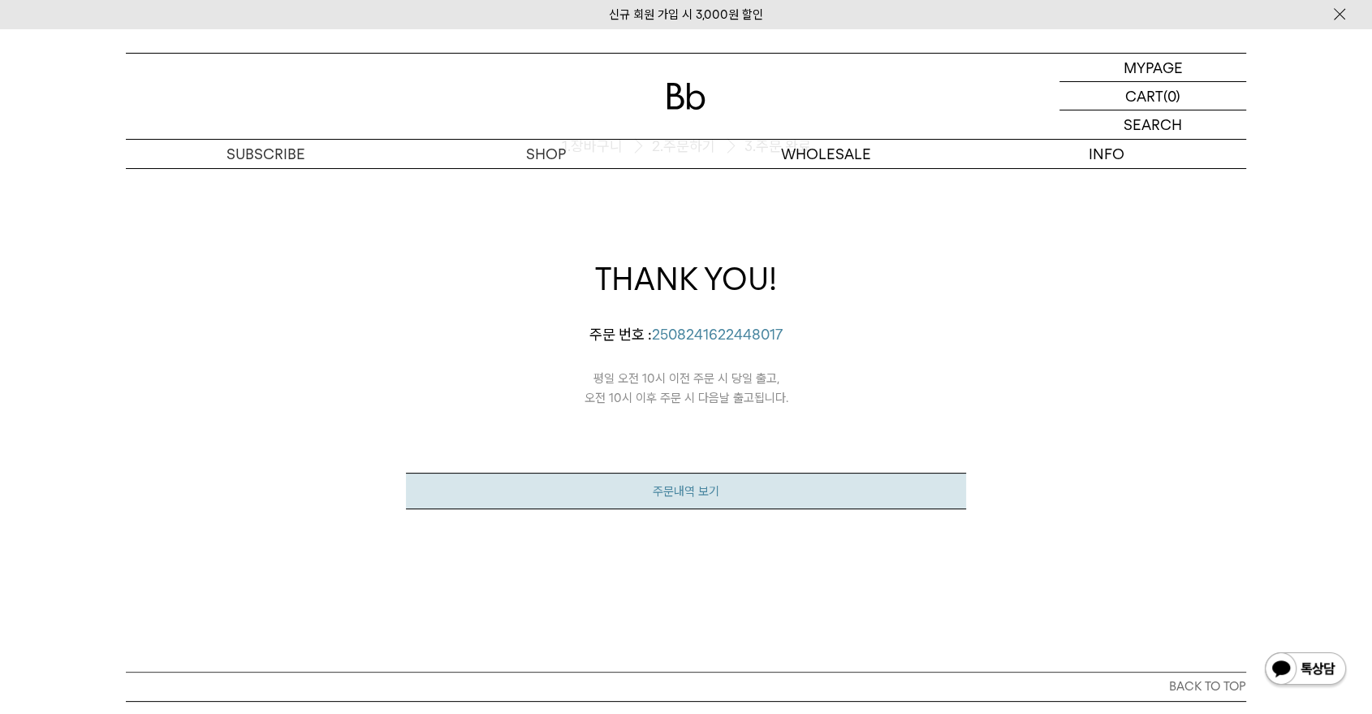
click at [697, 477] on link "주문내역 보기" at bounding box center [686, 491] width 560 height 37
